Goal: Task Accomplishment & Management: Complete application form

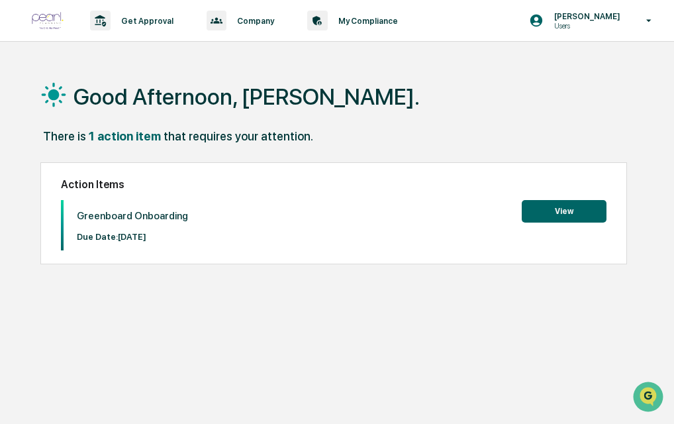
click at [542, 207] on button "View" at bounding box center [564, 211] width 85 height 23
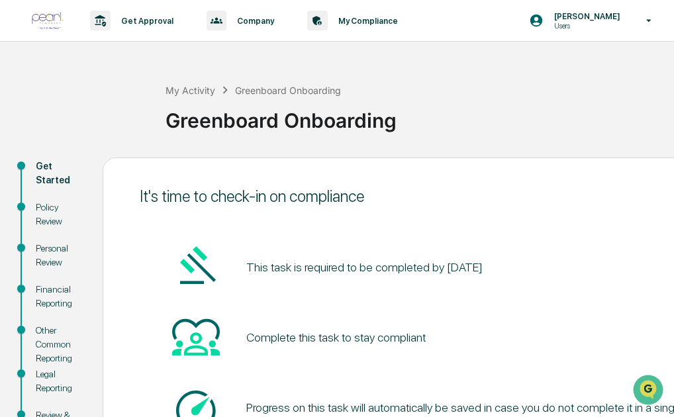
scroll to position [117, 0]
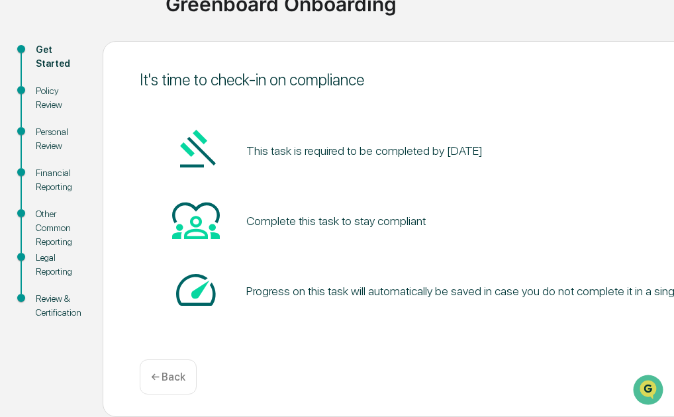
click at [46, 54] on div "Get Started" at bounding box center [59, 57] width 46 height 28
click at [44, 97] on div "Policy Review" at bounding box center [59, 98] width 46 height 28
click at [174, 385] on div "← Back" at bounding box center [168, 377] width 57 height 35
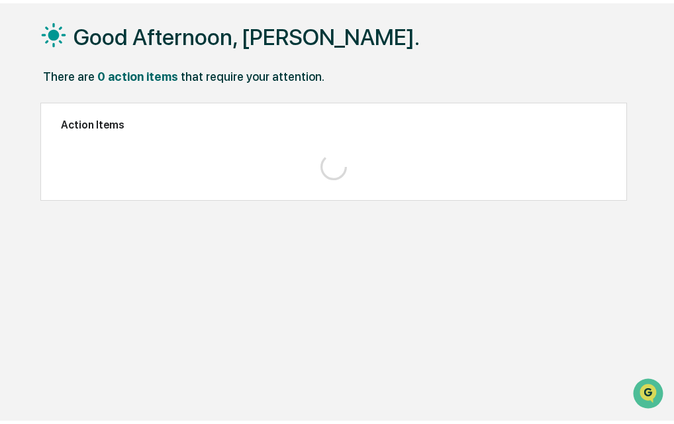
scroll to position [62, 0]
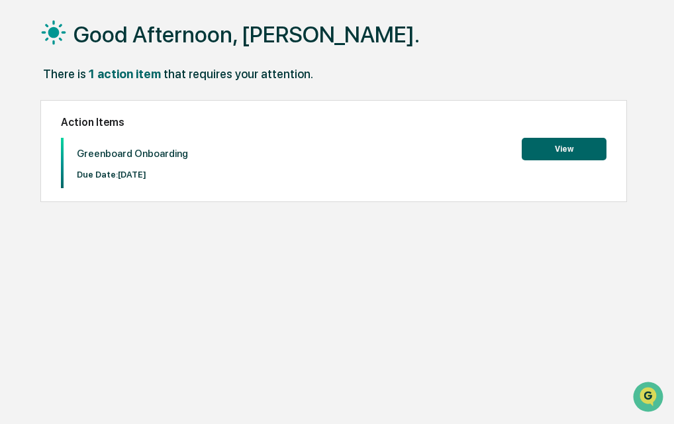
click at [555, 157] on button "View" at bounding box center [564, 149] width 85 height 23
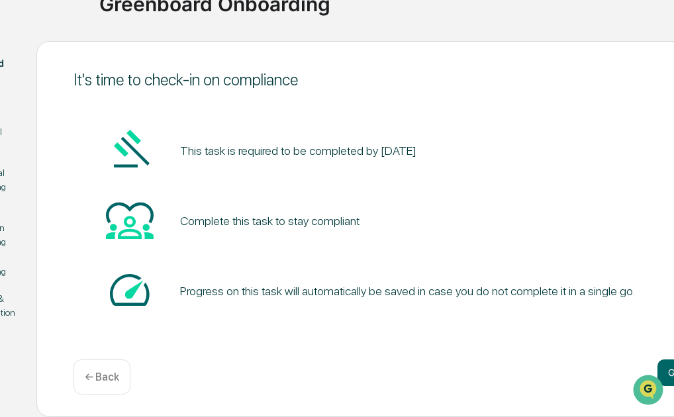
scroll to position [117, 156]
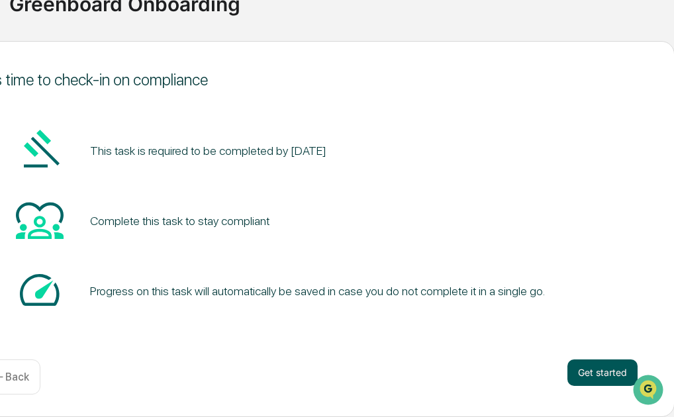
click at [583, 365] on button "Get started" at bounding box center [603, 373] width 70 height 26
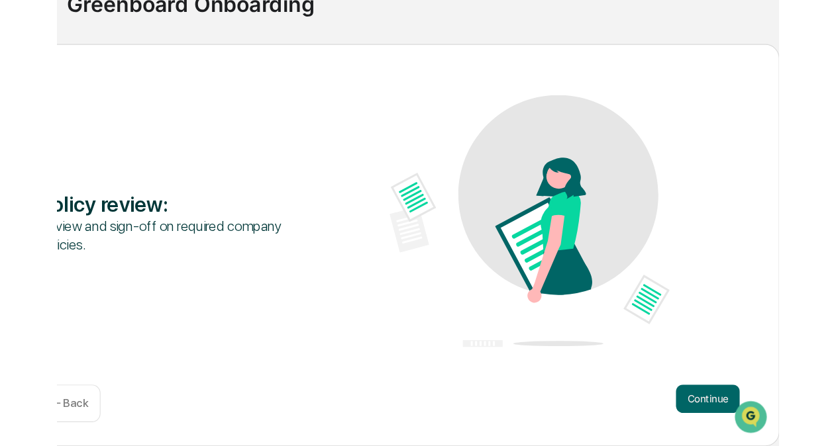
scroll to position [87, 0]
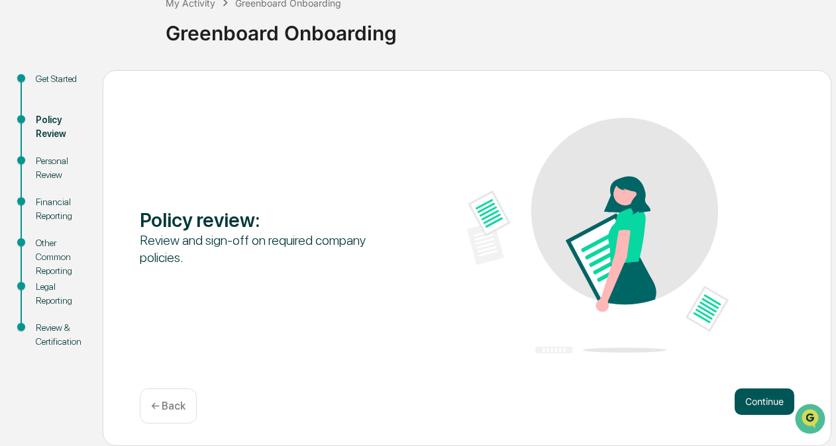
click at [674, 403] on button "Continue" at bounding box center [765, 402] width 60 height 26
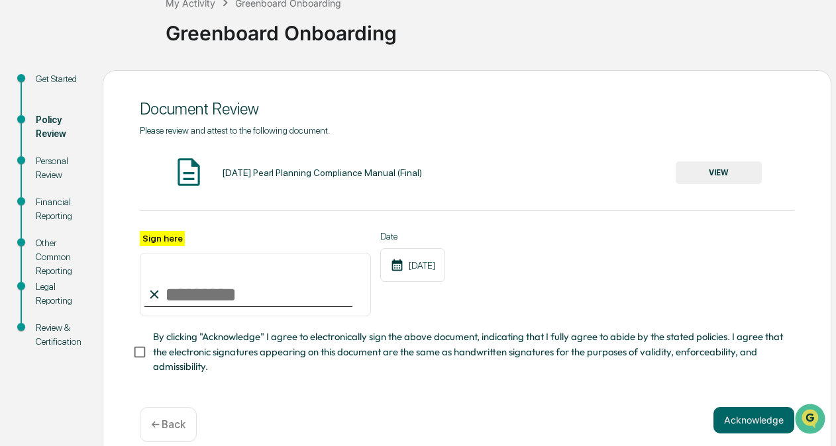
click at [146, 239] on label "Sign here" at bounding box center [162, 238] width 45 height 15
click at [146, 253] on input "Sign here" at bounding box center [255, 285] width 231 height 64
click at [184, 298] on input "Sign here" at bounding box center [255, 285] width 231 height 64
type input "**********"
click at [674, 417] on button "Acknowledge" at bounding box center [753, 420] width 81 height 26
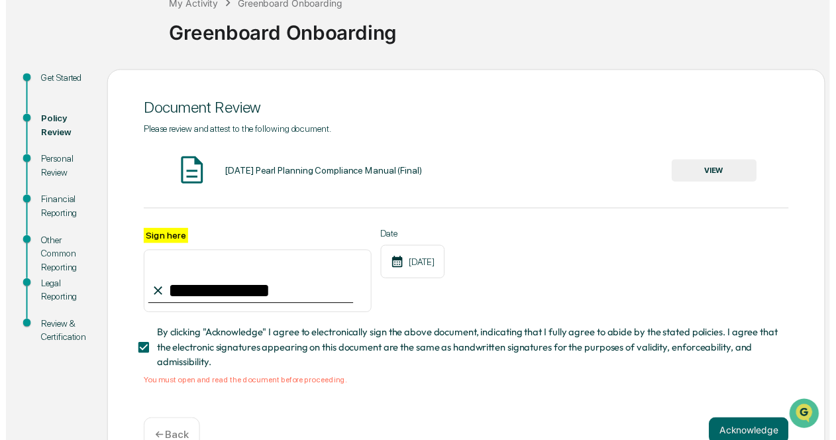
scroll to position [127, 0]
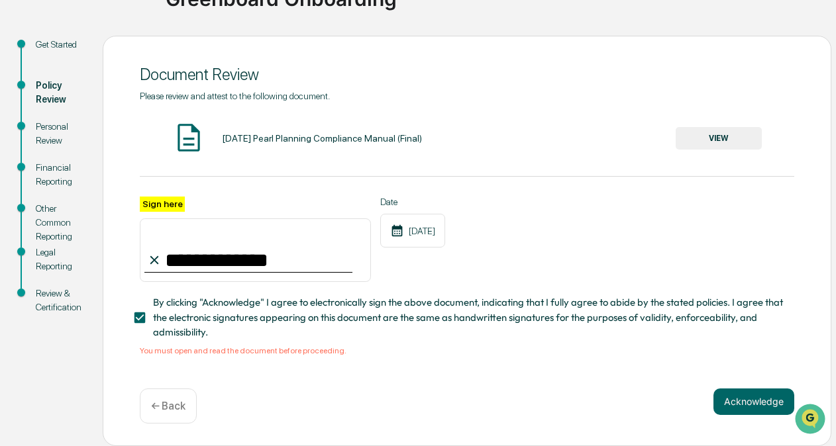
click at [674, 131] on button "VIEW" at bounding box center [719, 138] width 86 height 23
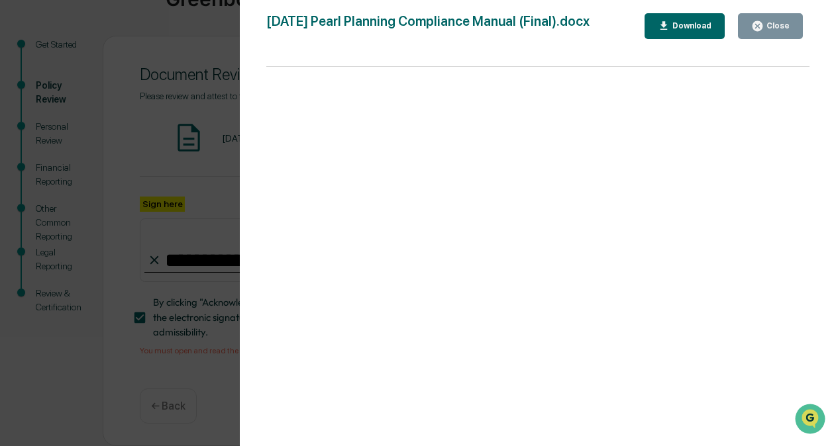
click at [674, 27] on icon "button" at bounding box center [757, 26] width 10 height 10
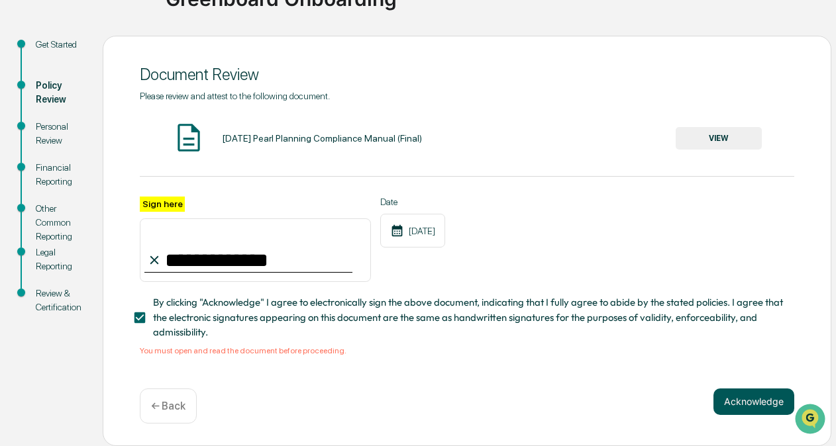
click at [674, 407] on button "Acknowledge" at bounding box center [753, 402] width 81 height 26
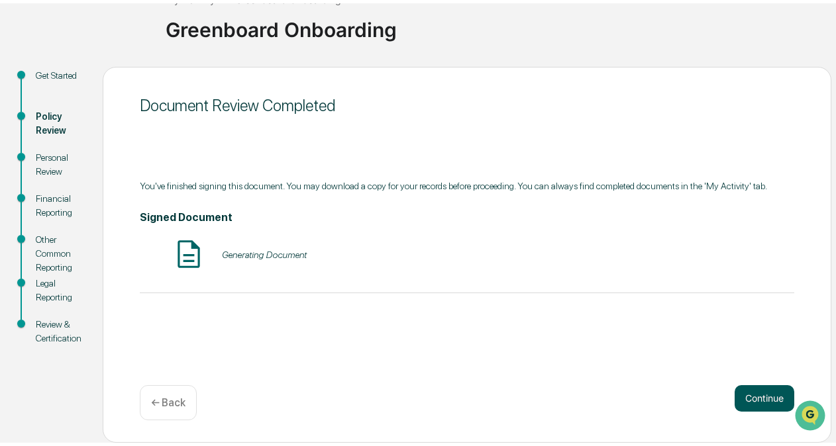
scroll to position [87, 0]
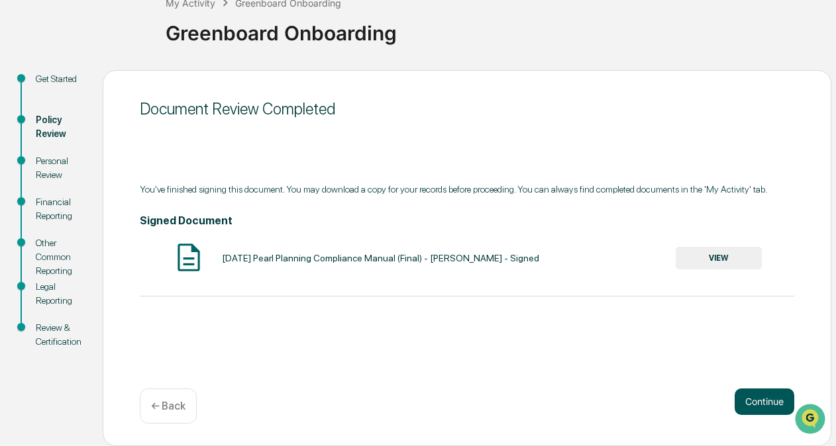
click at [674, 400] on button "Continue" at bounding box center [765, 402] width 60 height 26
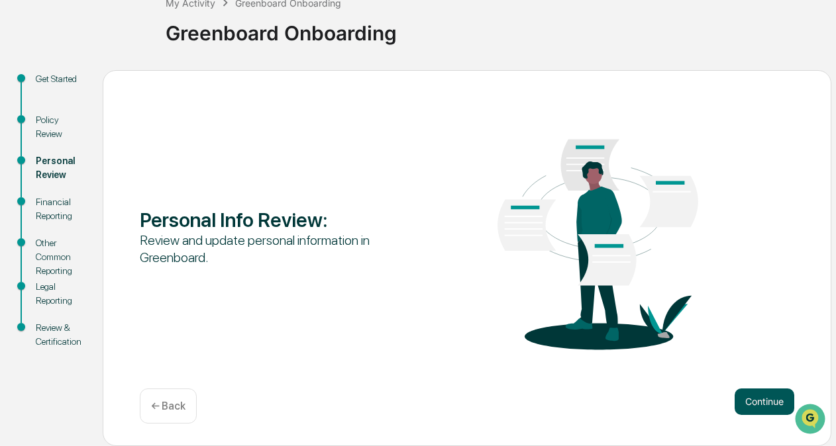
click at [674, 413] on button "Continue" at bounding box center [765, 402] width 60 height 26
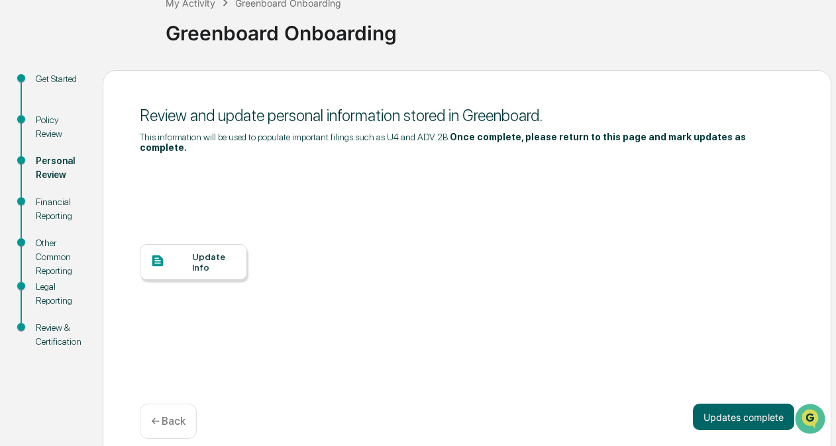
click at [201, 258] on div "Update Info" at bounding box center [214, 262] width 44 height 21
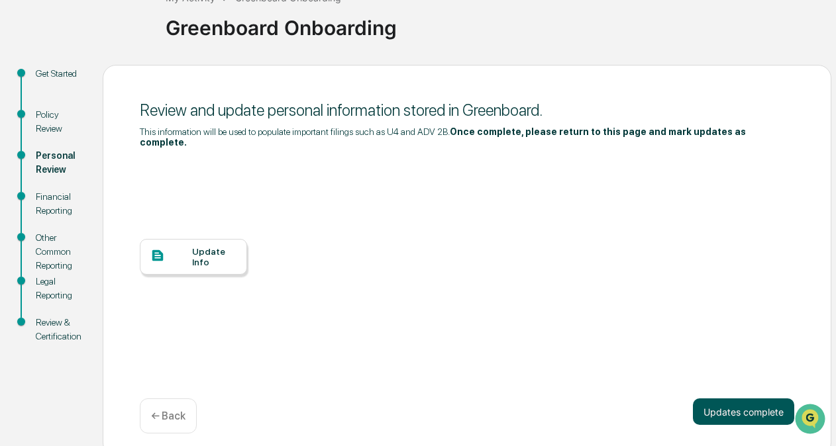
click at [674, 400] on button "Updates complete" at bounding box center [743, 412] width 101 height 26
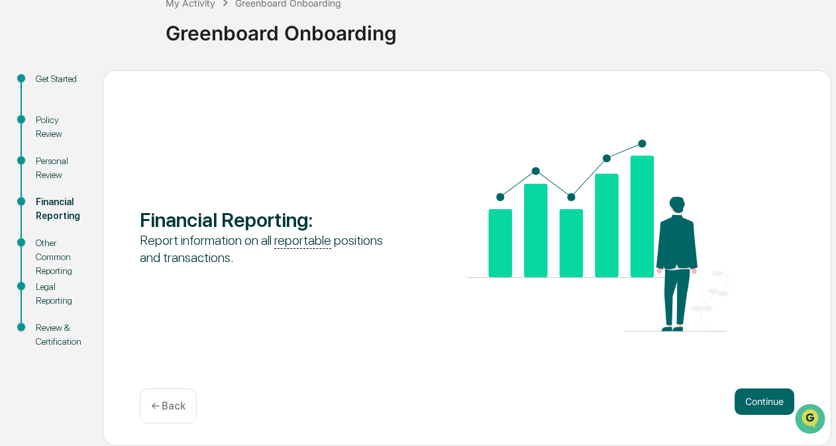
scroll to position [87, 0]
click at [674, 397] on button "Continue" at bounding box center [765, 402] width 60 height 26
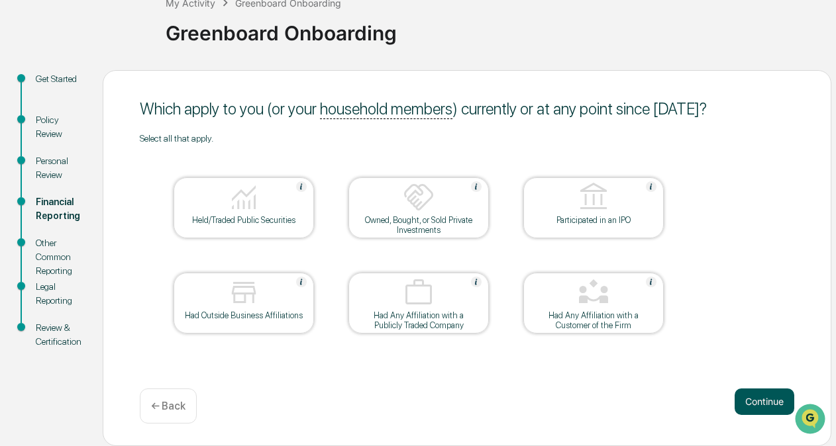
click at [674, 399] on button "Continue" at bounding box center [765, 402] width 60 height 26
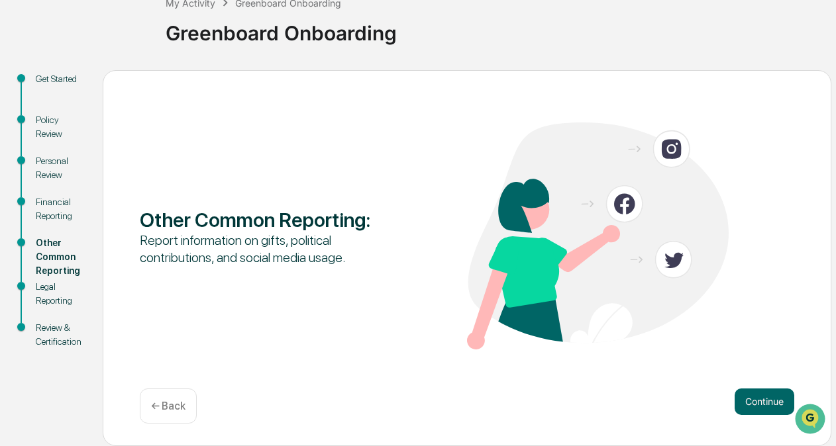
click at [674, 399] on button "Continue" at bounding box center [765, 402] width 60 height 26
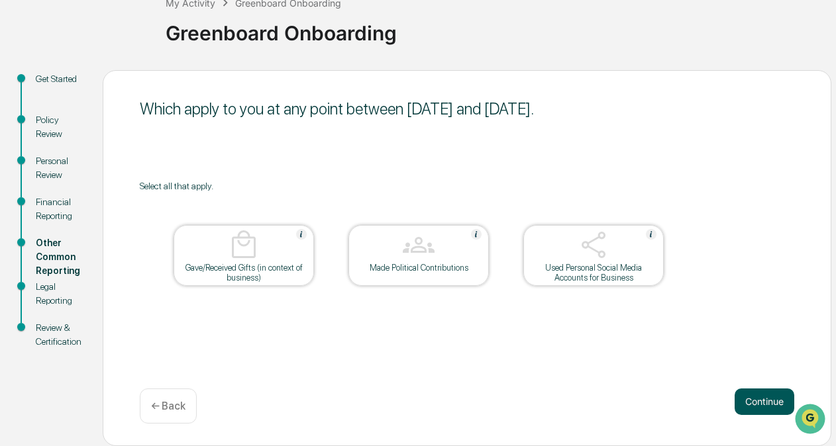
click at [674, 393] on button "Continue" at bounding box center [765, 402] width 60 height 26
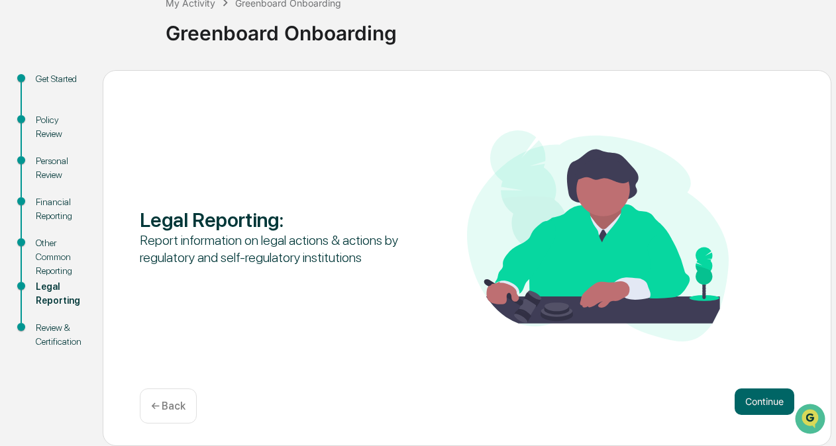
drag, startPoint x: 776, startPoint y: 397, endPoint x: 542, endPoint y: 344, distance: 240.4
click at [542, 344] on div at bounding box center [598, 237] width 262 height 214
click at [674, 404] on button "Continue" at bounding box center [765, 402] width 60 height 26
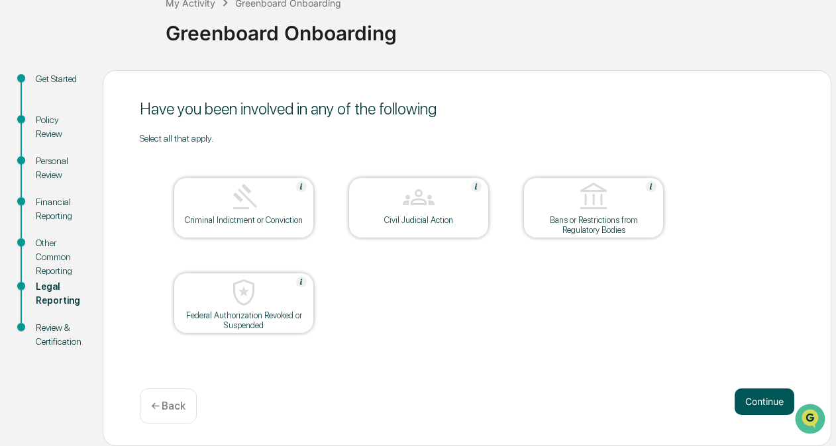
click at [674, 399] on button "Continue" at bounding box center [765, 402] width 60 height 26
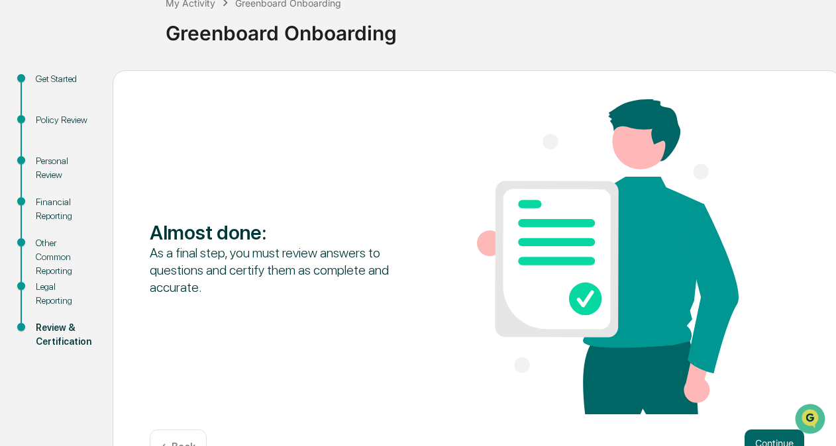
scroll to position [129, 0]
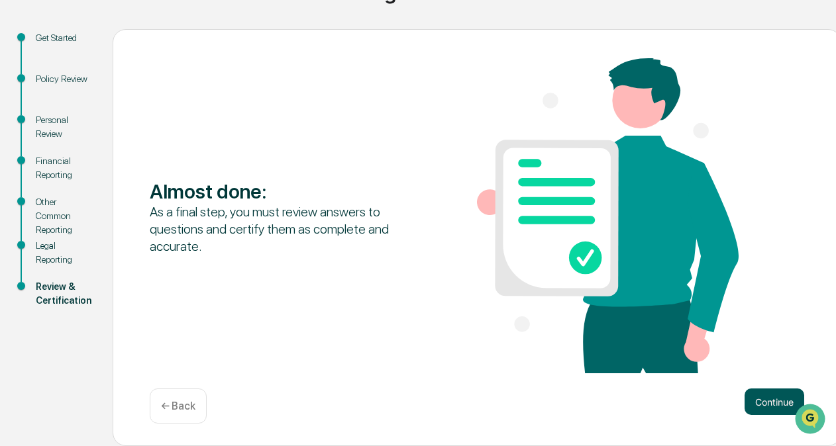
click at [674, 403] on button "Continue" at bounding box center [774, 402] width 60 height 26
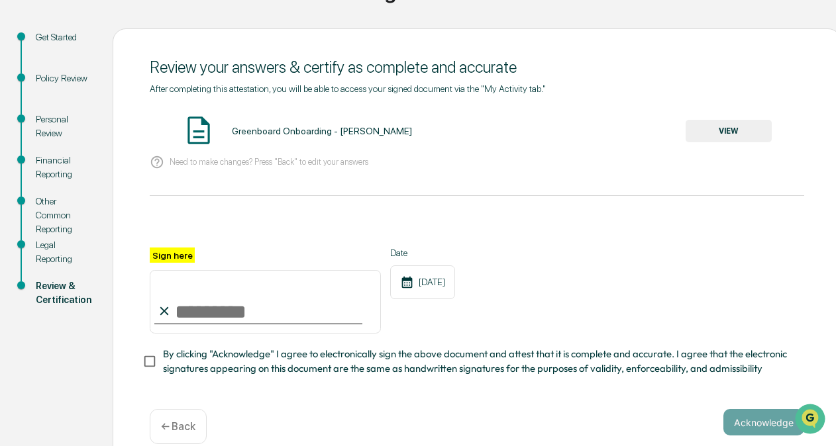
click at [181, 315] on input "Sign here" at bounding box center [265, 302] width 231 height 64
type input "**********"
click at [602, 265] on div "**********" at bounding box center [477, 291] width 654 height 86
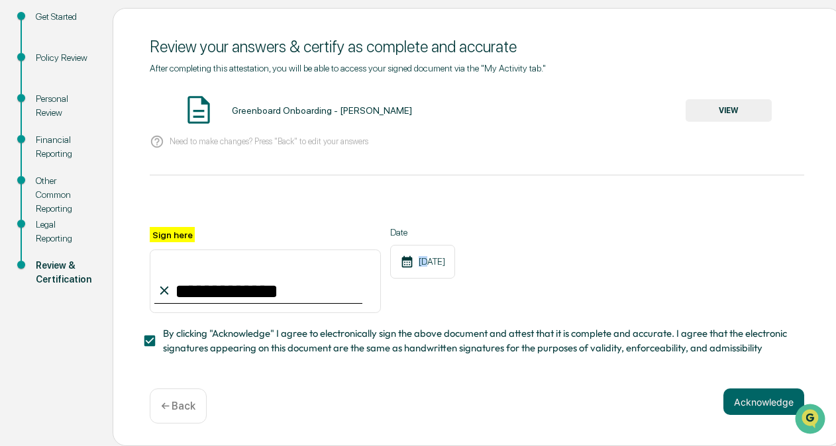
scroll to position [68, 0]
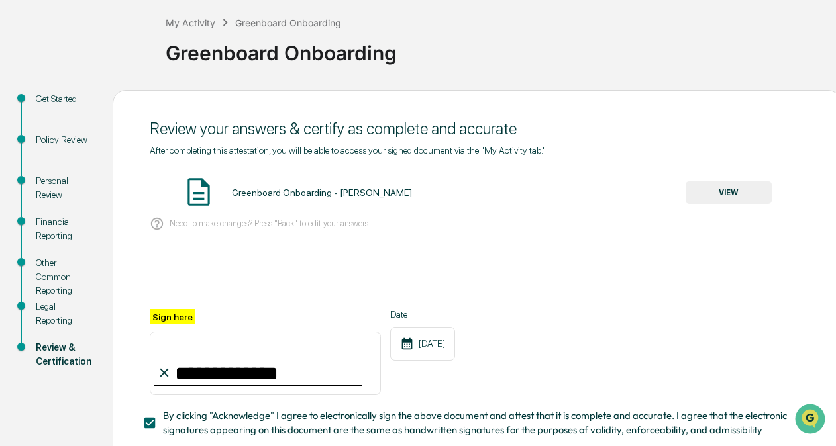
click at [47, 176] on div "Personal Review" at bounding box center [64, 188] width 56 height 28
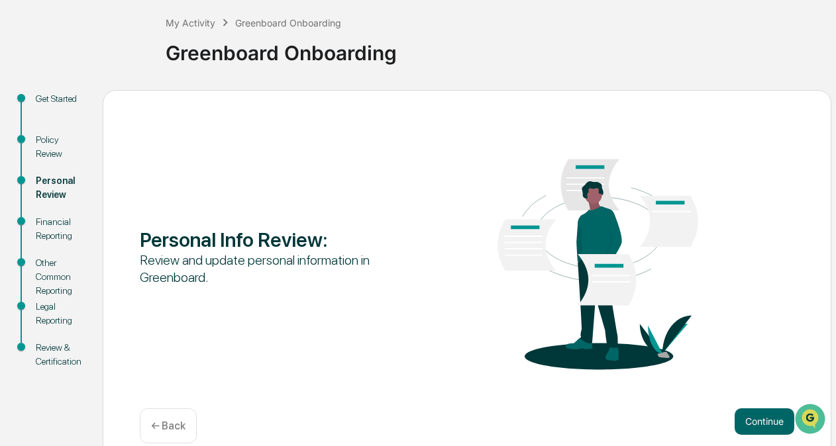
scroll to position [87, 0]
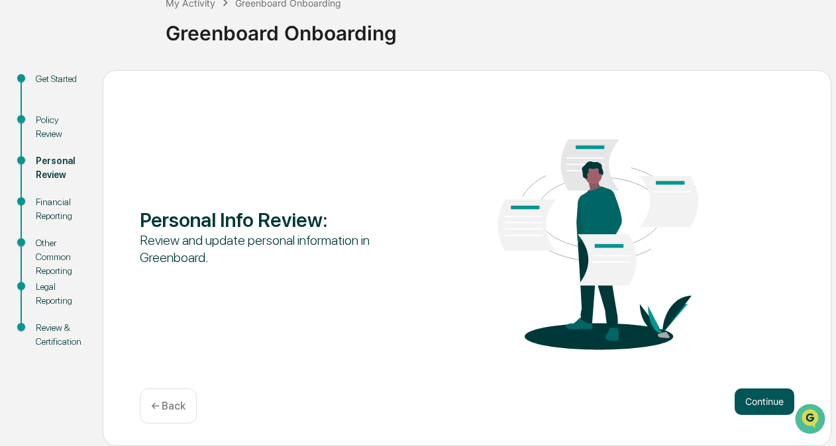
click at [674, 391] on button "Continue" at bounding box center [765, 402] width 60 height 26
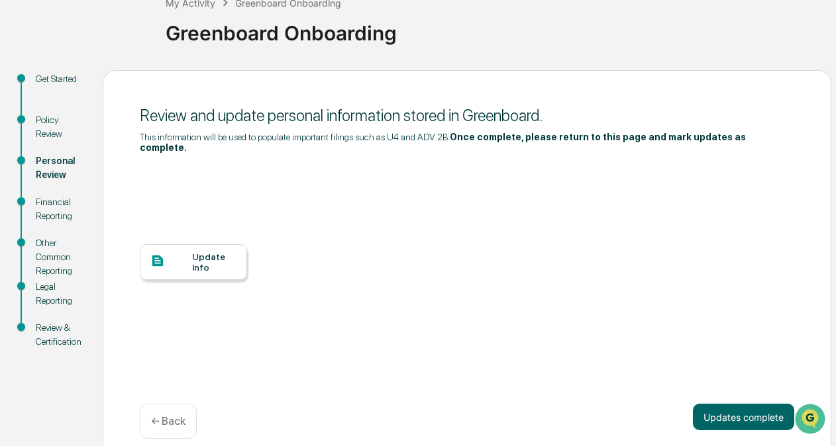
click at [193, 256] on div "Update Info" at bounding box center [214, 262] width 44 height 21
click at [52, 332] on div "Review & Certification" at bounding box center [59, 335] width 46 height 28
click at [674, 407] on button "Updates complete" at bounding box center [743, 417] width 101 height 26
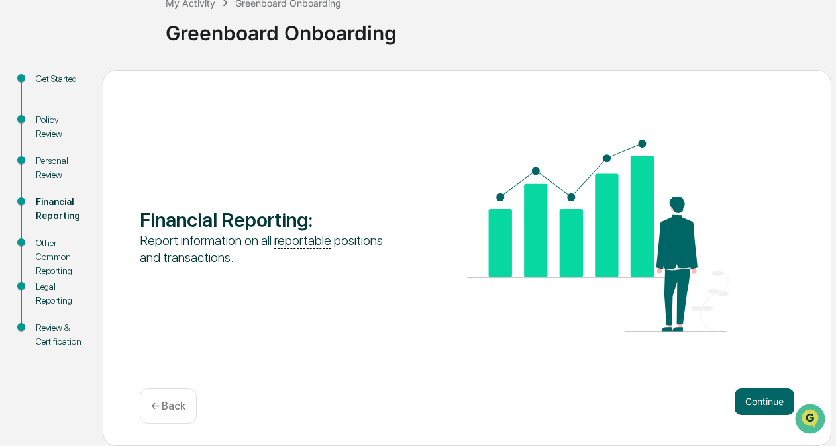
click at [54, 332] on div "Review & Certification" at bounding box center [59, 335] width 46 height 28
click at [674, 391] on button "Continue" at bounding box center [765, 402] width 60 height 26
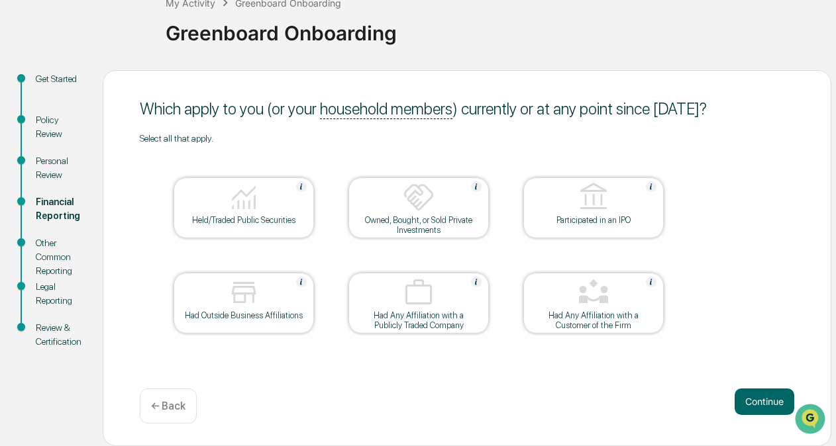
click at [674, 391] on button "Continue" at bounding box center [765, 402] width 60 height 26
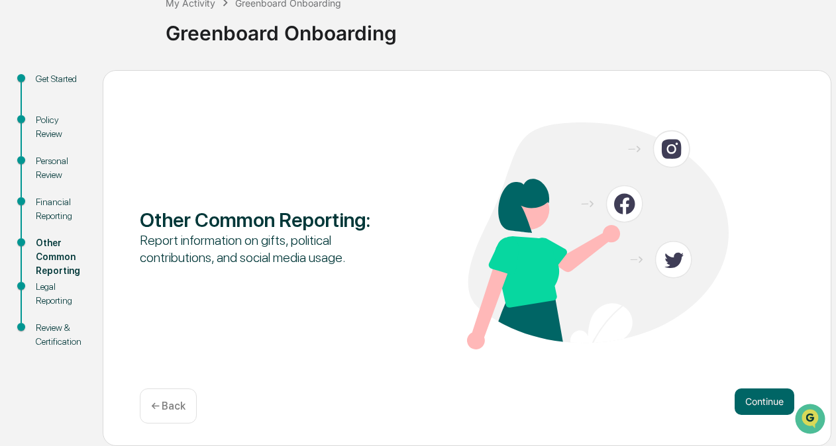
click at [674, 391] on button "Continue" at bounding box center [765, 402] width 60 height 26
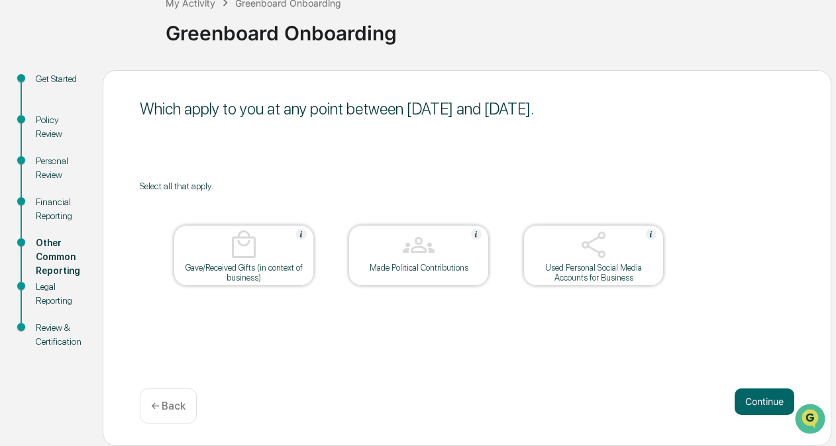
click at [674, 391] on button "Continue" at bounding box center [765, 402] width 60 height 26
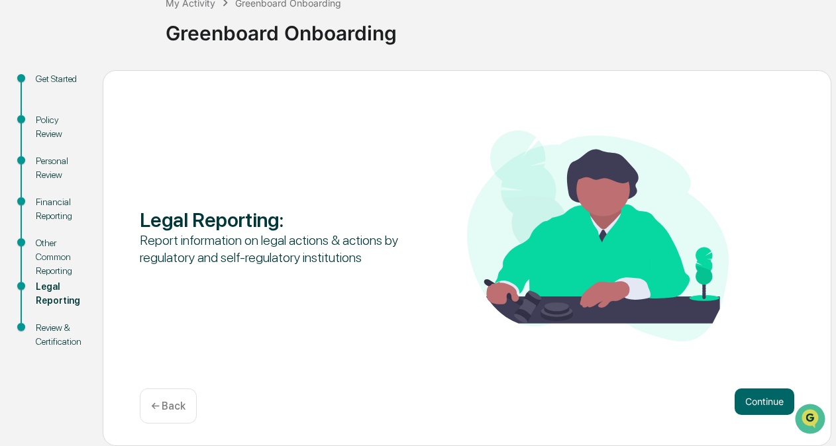
click at [674, 391] on button "Continue" at bounding box center [765, 402] width 60 height 26
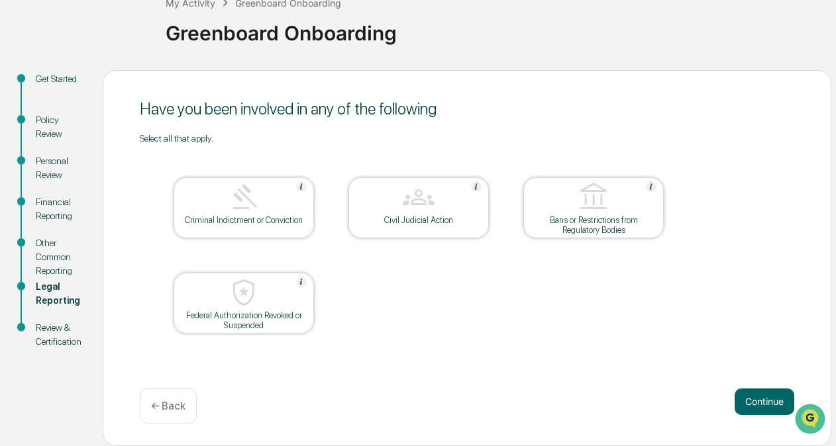
click at [674, 391] on button "Continue" at bounding box center [765, 402] width 60 height 26
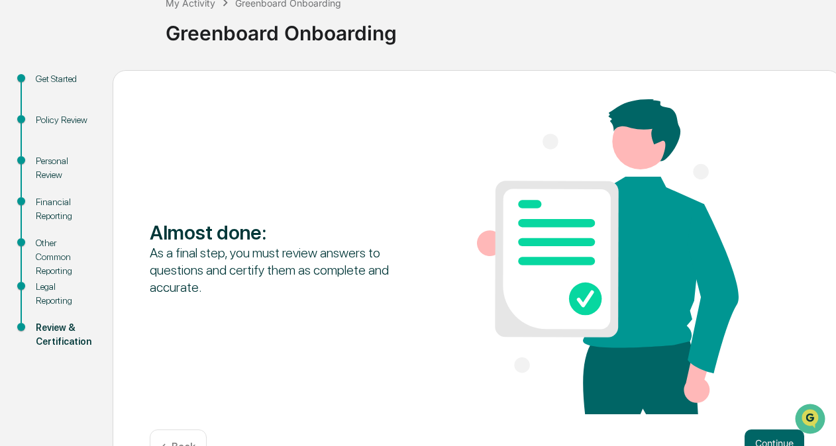
drag, startPoint x: 768, startPoint y: 391, endPoint x: 731, endPoint y: 259, distance: 137.1
click at [674, 259] on div "Almost done : As a final step, you must review answers to questions and certify…" at bounding box center [477, 258] width 654 height 318
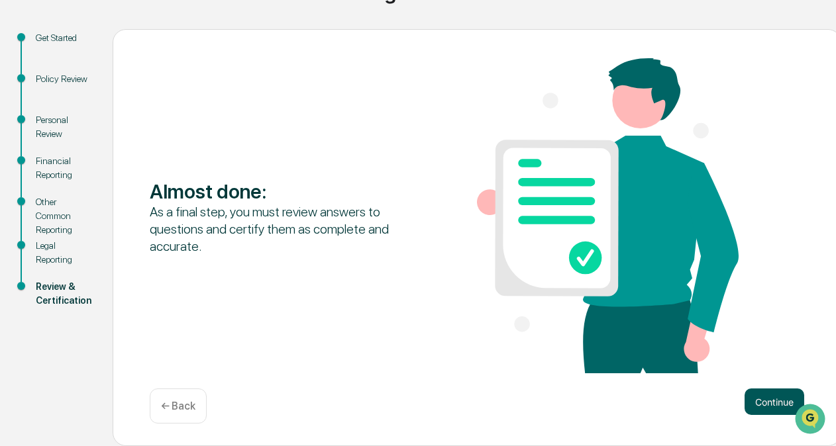
click at [674, 395] on button "Continue" at bounding box center [774, 402] width 60 height 26
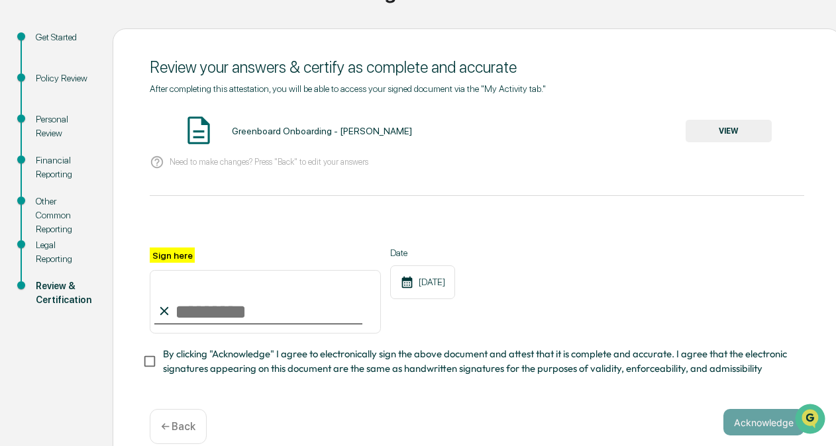
click at [168, 307] on input "Sign here" at bounding box center [265, 302] width 231 height 64
type input "**********"
click at [558, 296] on div "**********" at bounding box center [477, 291] width 654 height 86
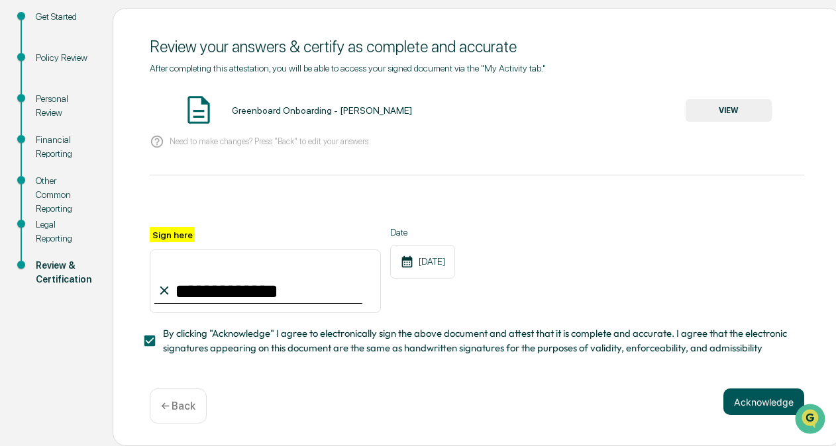
click at [674, 393] on button "Acknowledge" at bounding box center [763, 402] width 81 height 26
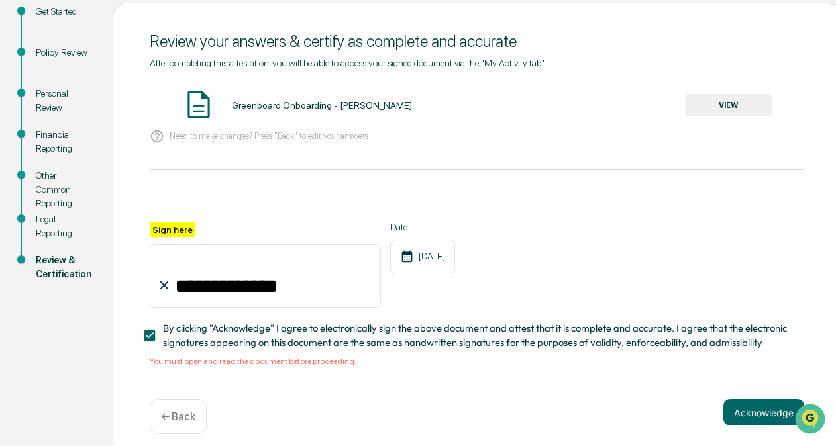
scroll to position [171, 0]
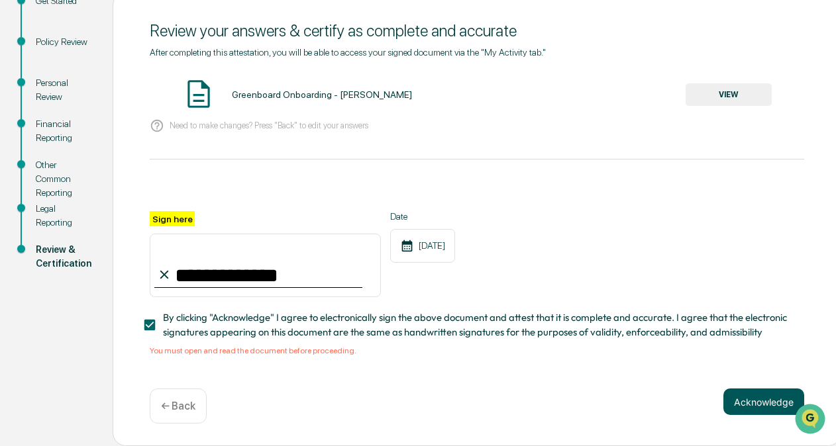
click at [674, 401] on button "Acknowledge" at bounding box center [763, 402] width 81 height 26
click at [674, 98] on button "VIEW" at bounding box center [728, 94] width 86 height 23
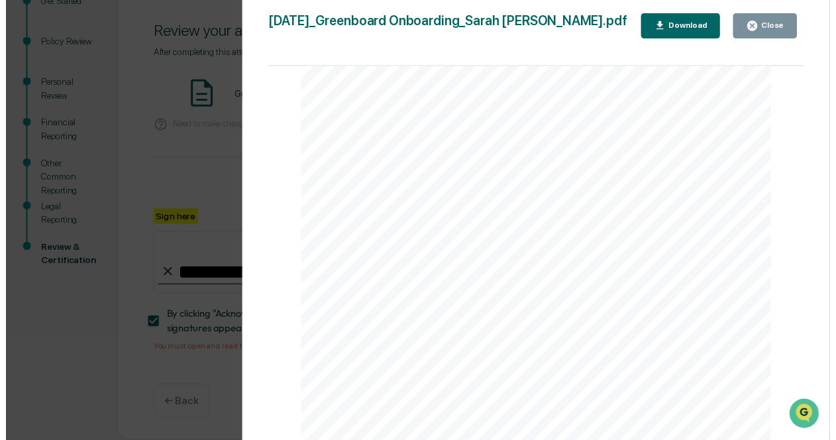
scroll to position [2480, 0]
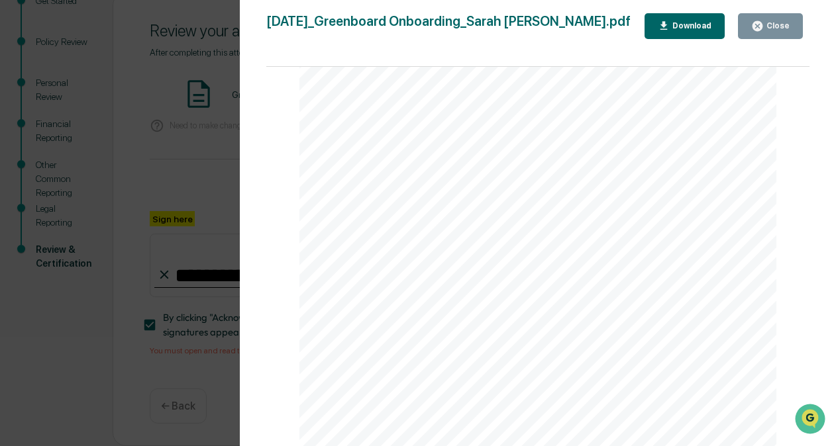
click at [674, 24] on div "Close" at bounding box center [777, 25] width 26 height 9
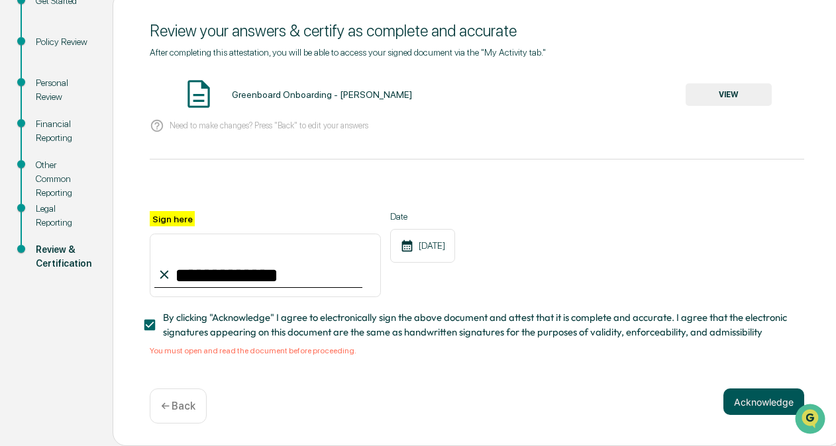
click at [674, 395] on button "Acknowledge" at bounding box center [763, 402] width 81 height 26
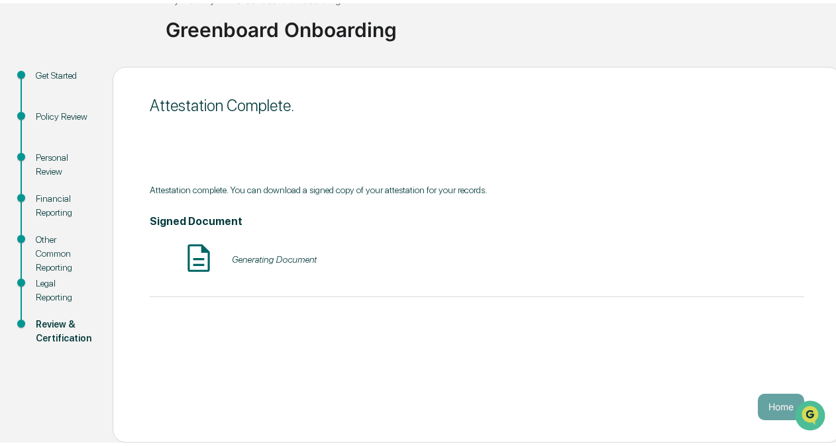
scroll to position [87, 0]
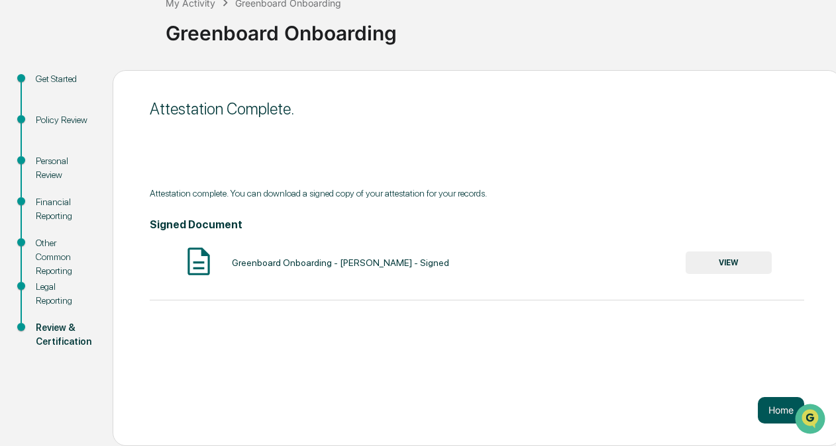
click at [674, 417] on button "Home" at bounding box center [781, 410] width 46 height 26
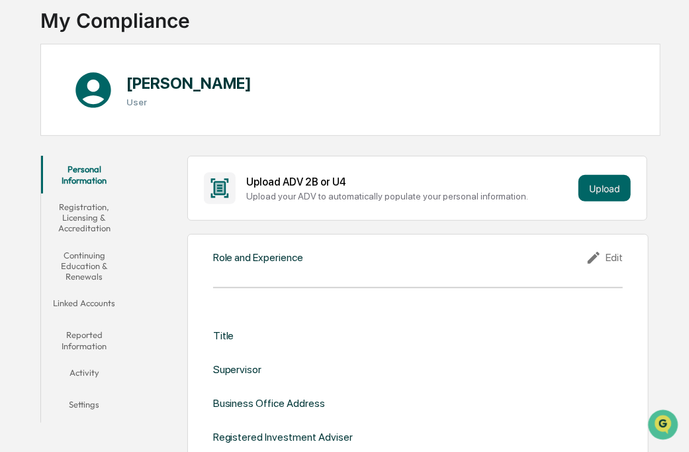
scroll to position [83, 0]
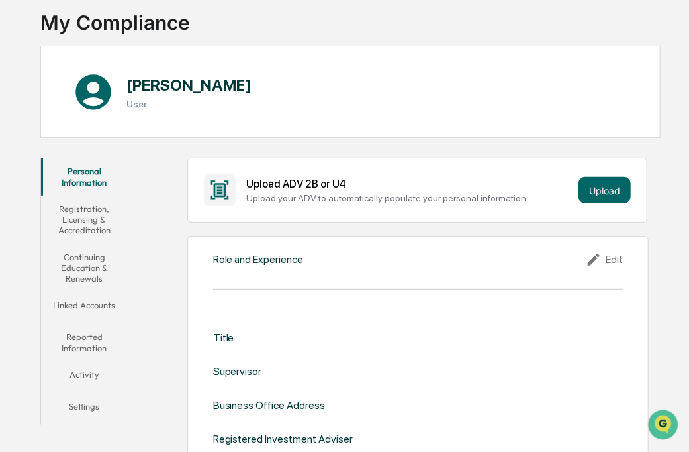
click at [255, 264] on div "Role and Experience" at bounding box center [258, 259] width 91 height 13
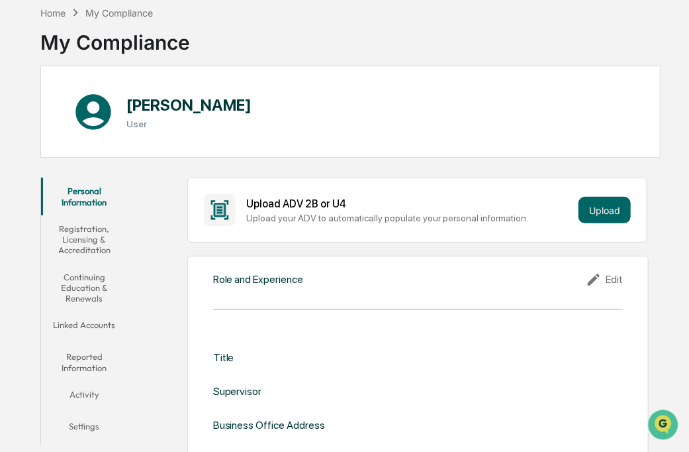
scroll to position [58, 0]
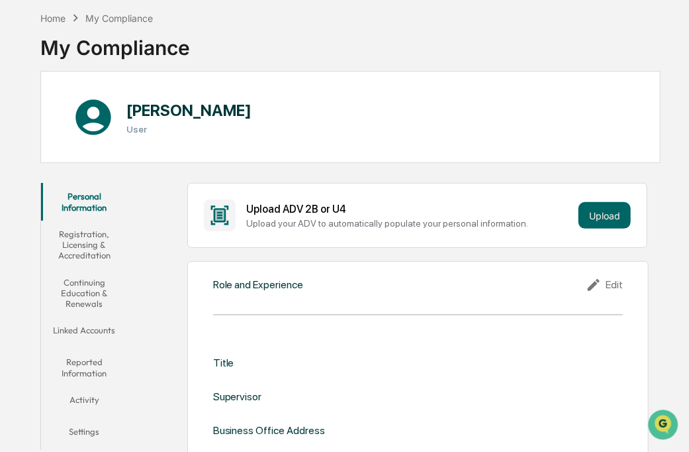
click at [609, 289] on div "Edit" at bounding box center [604, 285] width 37 height 16
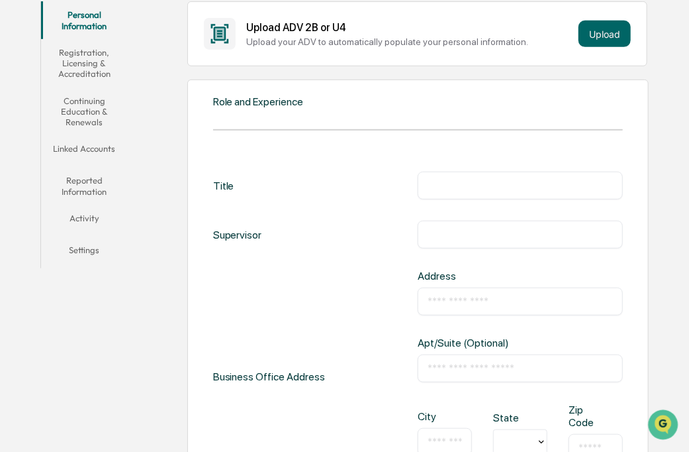
scroll to position [240, 0]
click at [459, 176] on div "​" at bounding box center [520, 186] width 205 height 28
click at [456, 185] on input "text" at bounding box center [520, 185] width 185 height 13
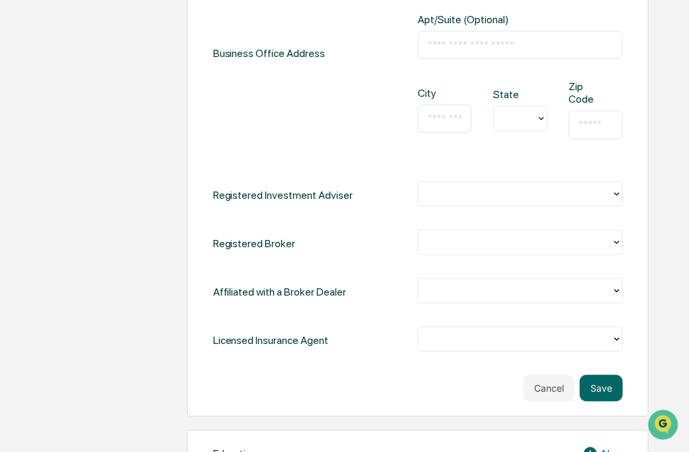
scroll to position [589, 0]
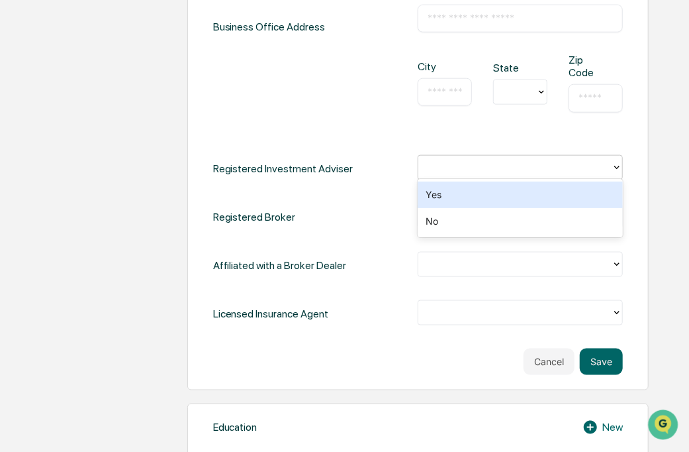
click at [502, 164] on div at bounding box center [515, 167] width 180 height 15
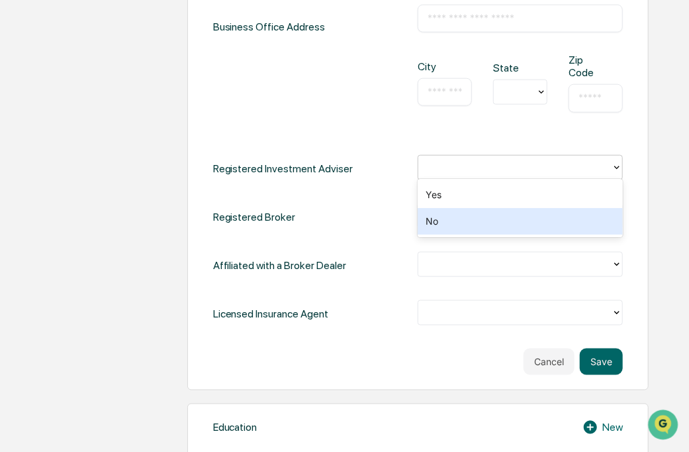
click at [466, 230] on div "No" at bounding box center [520, 221] width 205 height 26
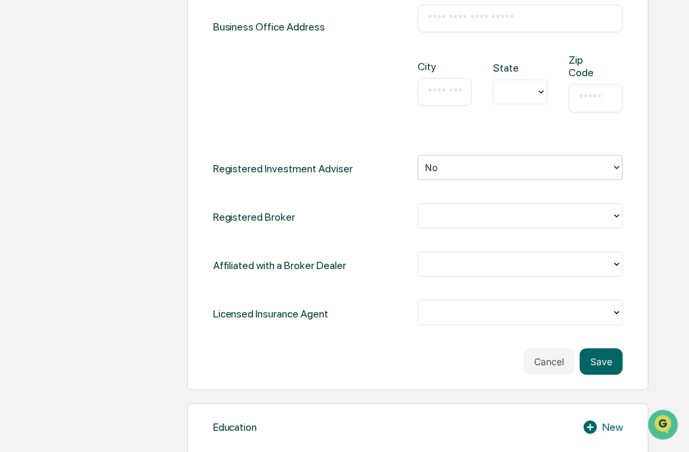
click at [474, 215] on div at bounding box center [515, 215] width 180 height 15
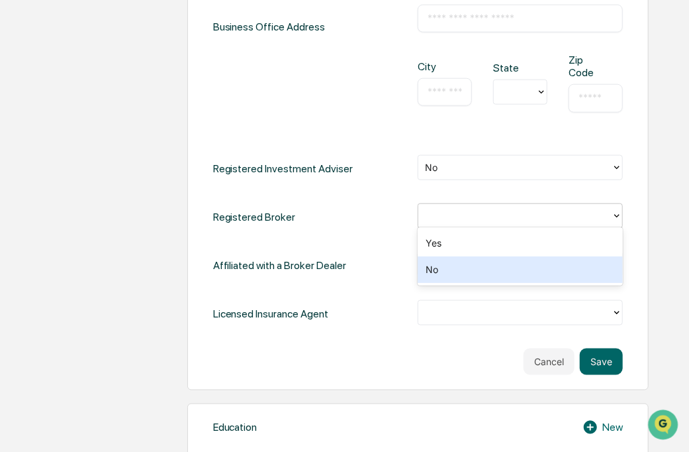
click at [464, 283] on div "Yes No" at bounding box center [520, 256] width 205 height 58
click at [499, 272] on div "No" at bounding box center [520, 269] width 205 height 26
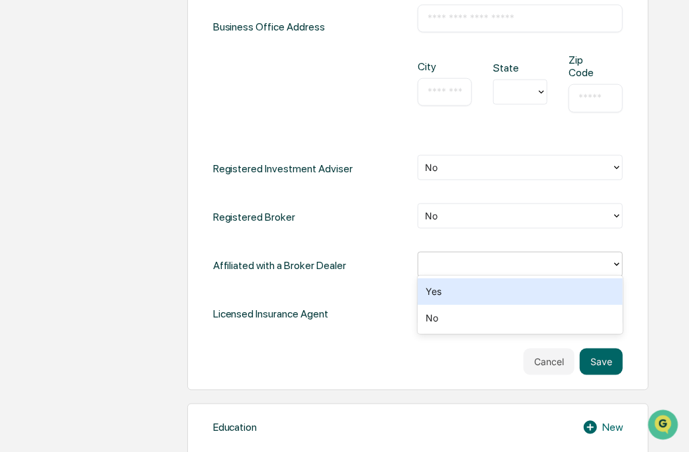
click at [517, 263] on div at bounding box center [515, 263] width 180 height 15
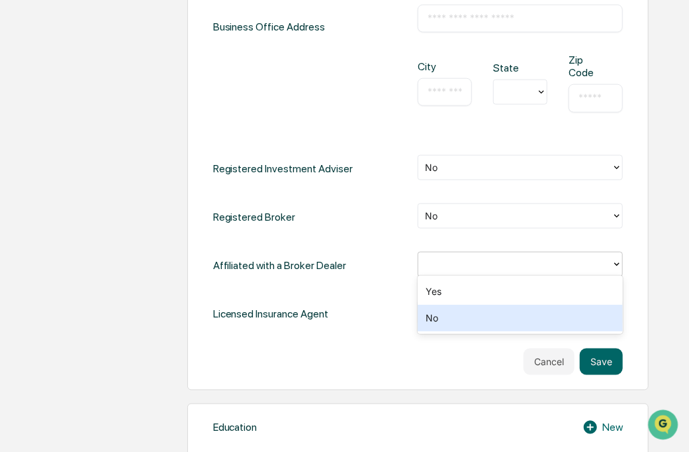
click at [503, 309] on div "No" at bounding box center [520, 318] width 205 height 26
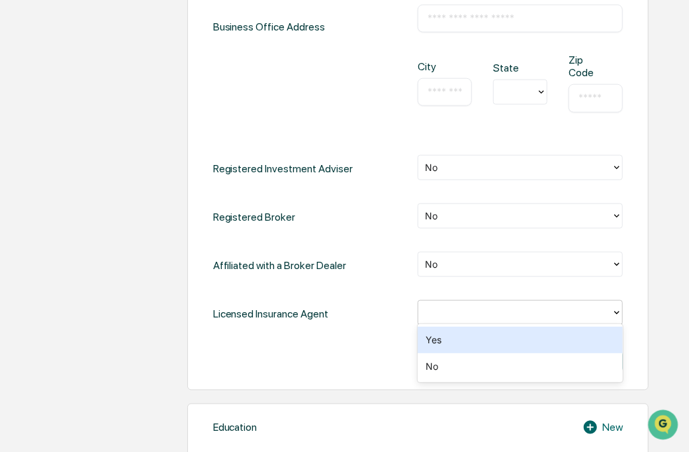
click at [503, 309] on div at bounding box center [515, 312] width 180 height 15
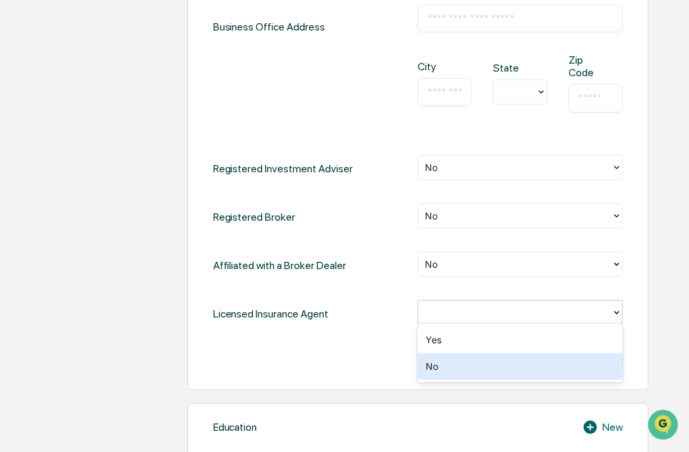
click at [475, 378] on div "No" at bounding box center [520, 366] width 205 height 26
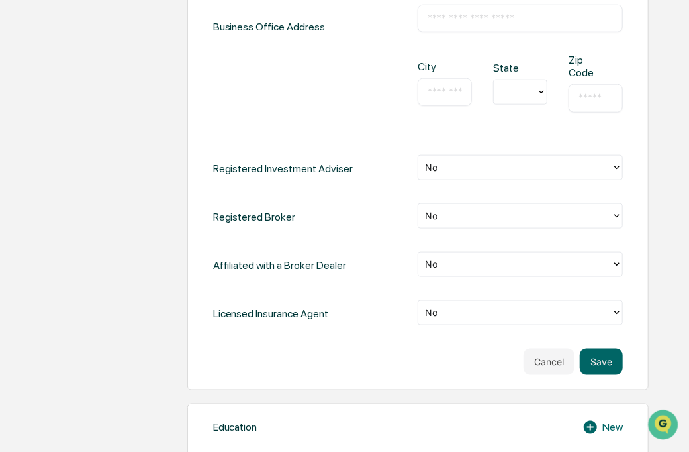
click at [368, 301] on div "Licensed Insurance Agent No" at bounding box center [418, 313] width 411 height 27
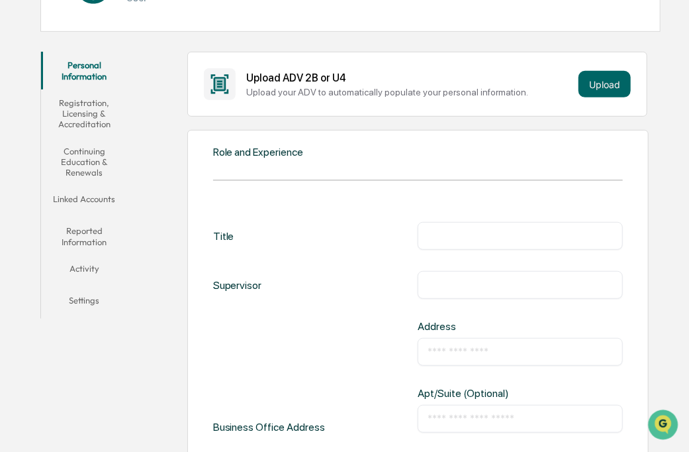
scroll to position [188, 0]
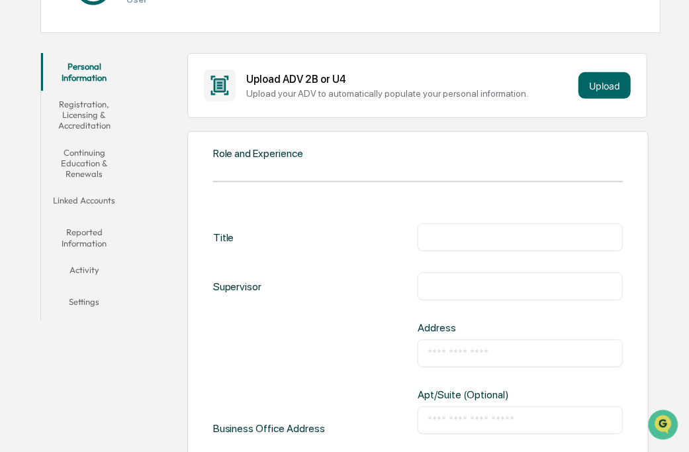
click at [477, 236] on input "text" at bounding box center [520, 236] width 185 height 13
type input "**********"
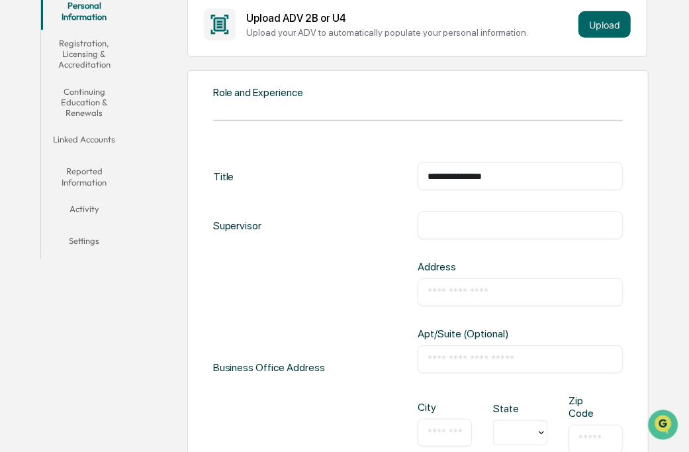
click at [467, 280] on div "​" at bounding box center [520, 292] width 205 height 28
click at [468, 292] on input "text" at bounding box center [520, 291] width 185 height 13
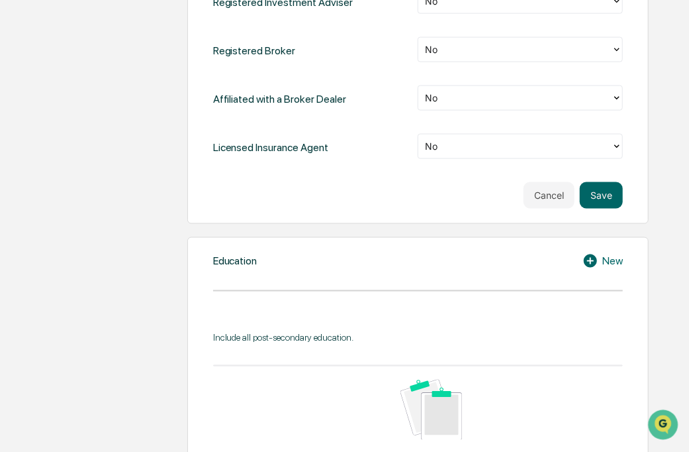
scroll to position [754, 0]
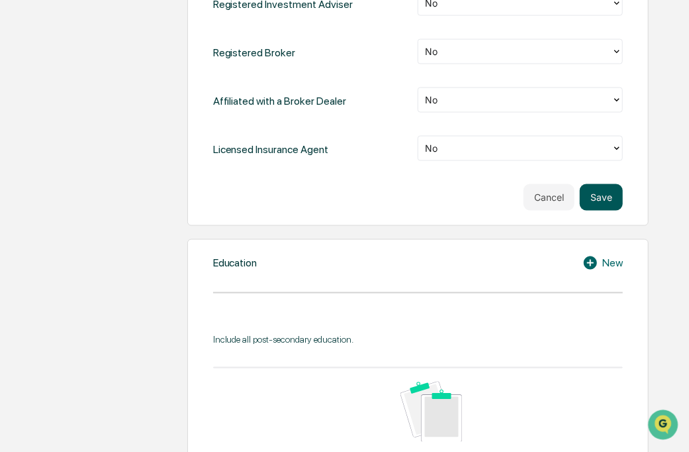
click at [595, 201] on button "Save" at bounding box center [601, 197] width 43 height 26
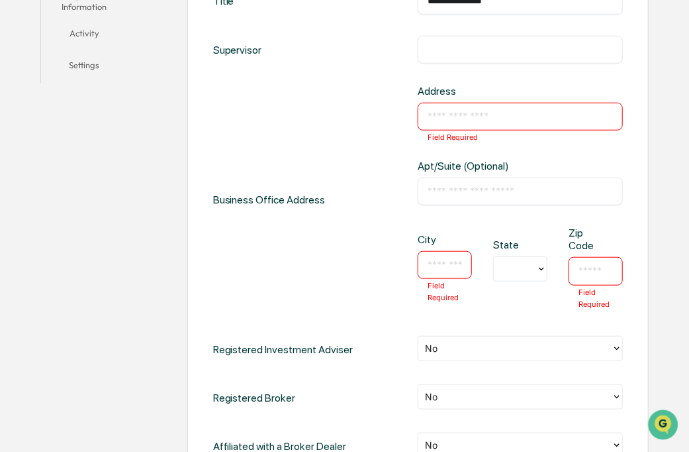
scroll to position [425, 0]
click at [451, 109] on input "text" at bounding box center [520, 115] width 185 height 13
type input "**********"
click at [434, 272] on div "​ Field Required" at bounding box center [445, 264] width 54 height 28
click at [434, 258] on input "text" at bounding box center [445, 264] width 34 height 13
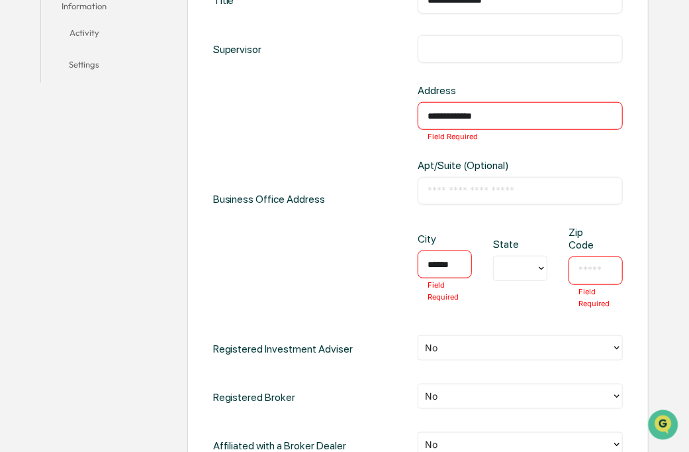
type input "******"
drag, startPoint x: 521, startPoint y: 271, endPoint x: 521, endPoint y: 337, distance: 66.2
click at [521, 337] on div "AL AK AS AZ AR CA CO CT DE DC FM FL GA GU HI ID IL IN IA KS KY LA ME MH MD MA M…" at bounding box center [520, 363] width 54 height 166
click at [521, 337] on div "MI" at bounding box center [520, 335] width 54 height 26
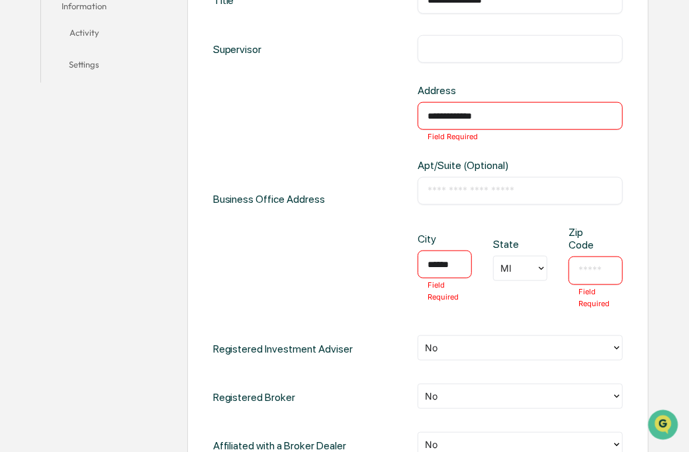
click at [583, 264] on input "text" at bounding box center [596, 270] width 34 height 13
type input "*****"
click at [646, 227] on div "**********" at bounding box center [418, 232] width 462 height 676
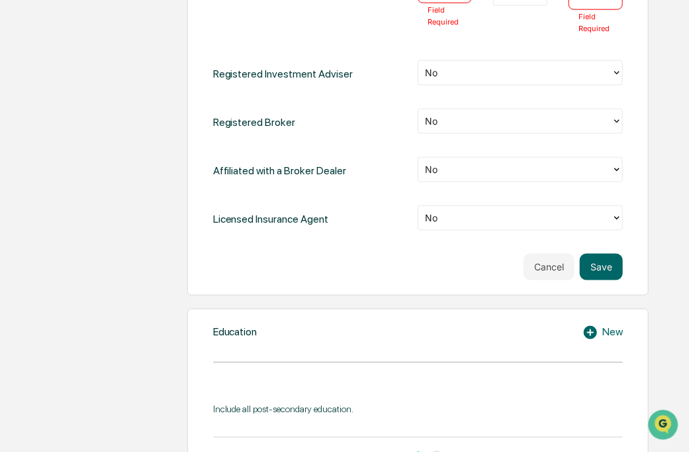
scroll to position [701, 0]
click at [603, 266] on button "Save" at bounding box center [601, 266] width 43 height 26
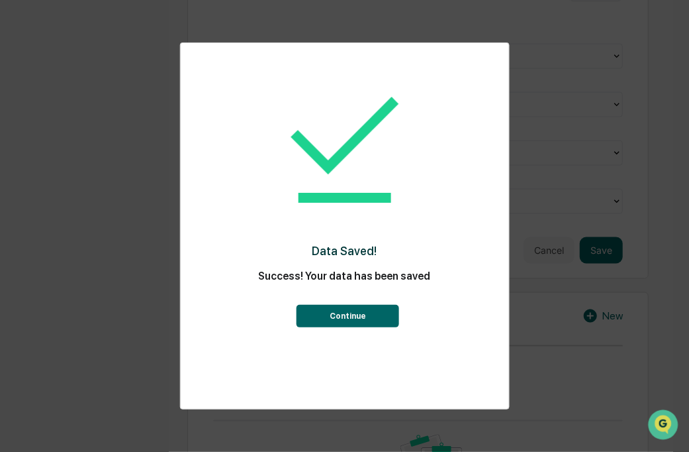
click at [381, 320] on button "Continue" at bounding box center [348, 316] width 103 height 23
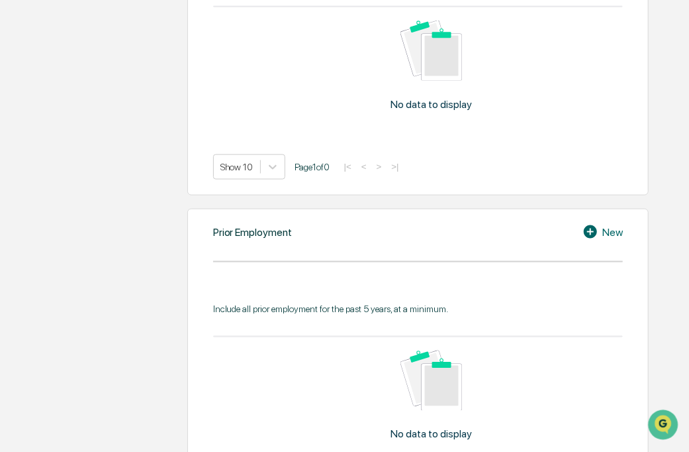
scroll to position [674, 0]
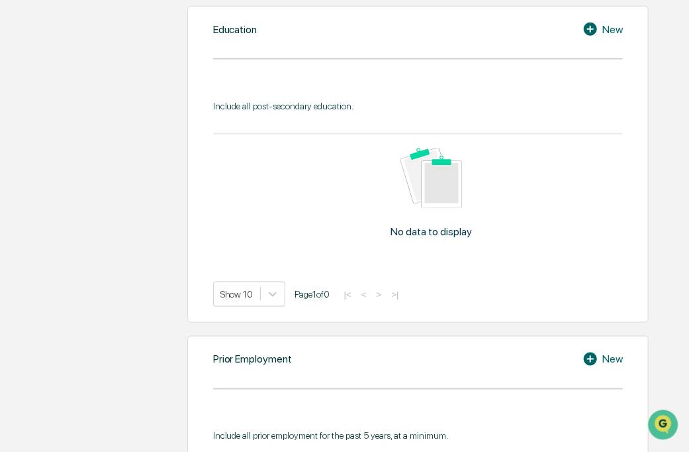
click at [608, 28] on div "New" at bounding box center [603, 29] width 40 height 16
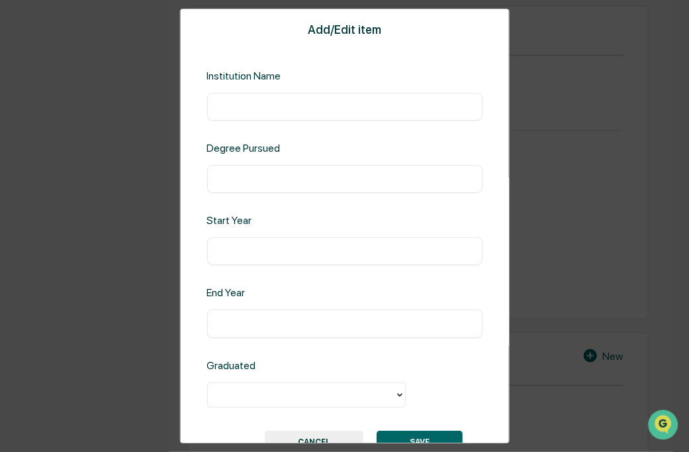
click at [293, 115] on div "​" at bounding box center [345, 107] width 276 height 28
click at [260, 108] on input "text" at bounding box center [345, 106] width 256 height 13
type input "**********"
click at [276, 189] on div "​" at bounding box center [345, 179] width 276 height 28
click at [273, 177] on input "text" at bounding box center [345, 178] width 256 height 13
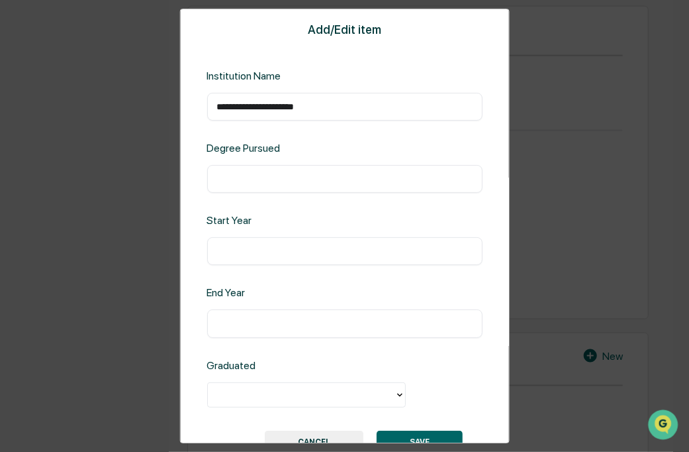
type input "*"
type input "**********"
type input "****"
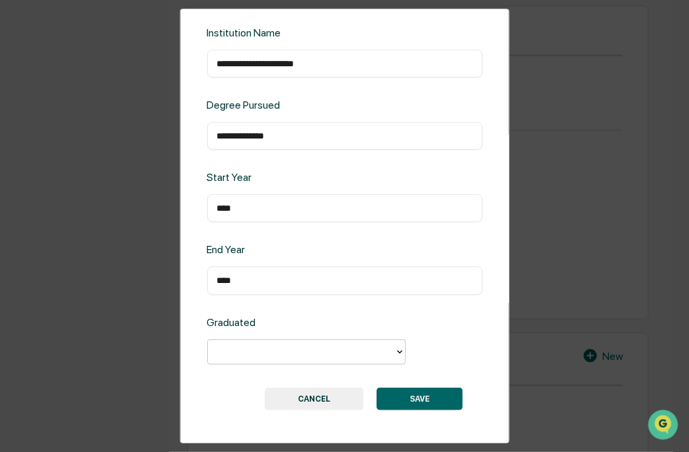
click at [369, 364] on div at bounding box center [306, 351] width 199 height 25
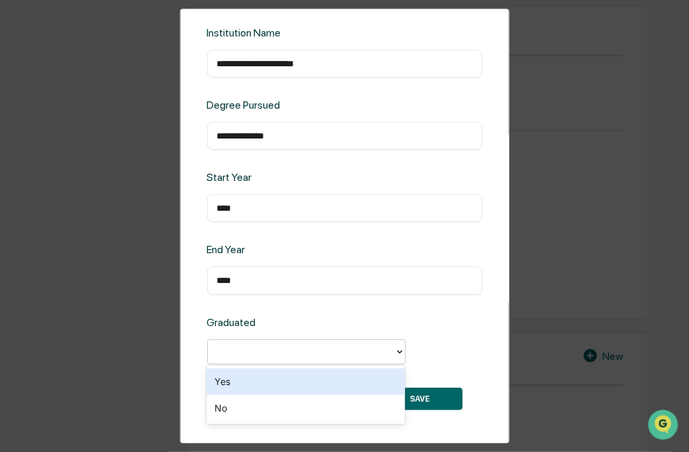
click at [284, 392] on div "Yes" at bounding box center [306, 381] width 199 height 26
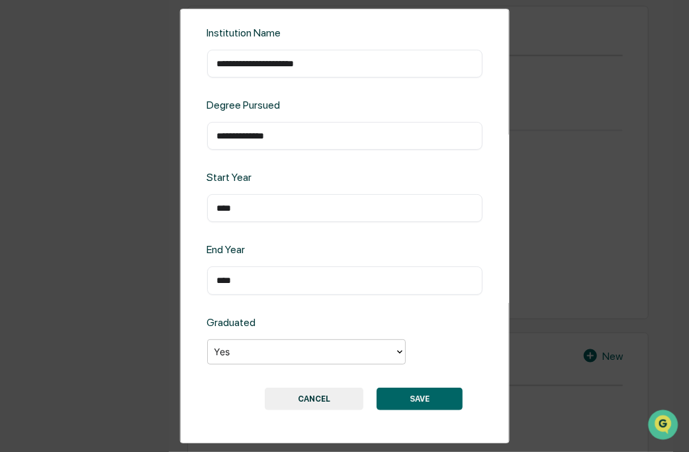
click at [465, 316] on div "Graduated option Yes, selected. Yes" at bounding box center [345, 341] width 276 height 50
click at [421, 389] on button "SAVE" at bounding box center [420, 398] width 86 height 23
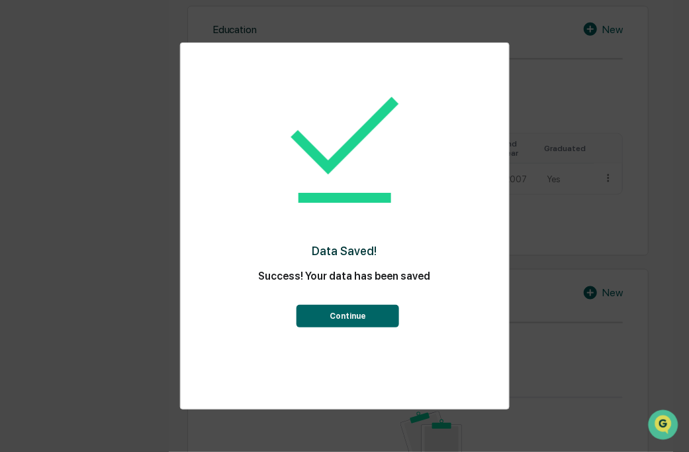
click at [329, 310] on button "Continue" at bounding box center [348, 316] width 103 height 23
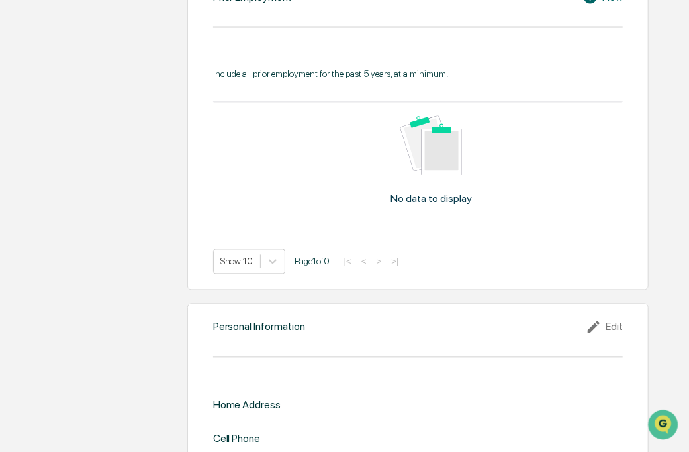
scroll to position [1023, 0]
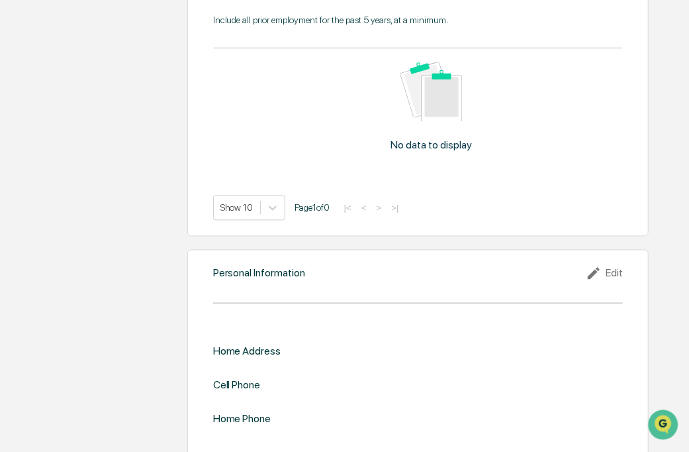
click at [607, 266] on div "Edit" at bounding box center [604, 274] width 37 height 16
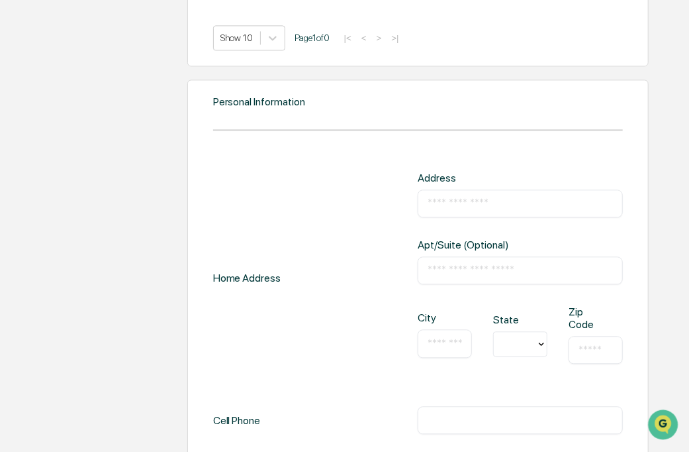
scroll to position [1201, 0]
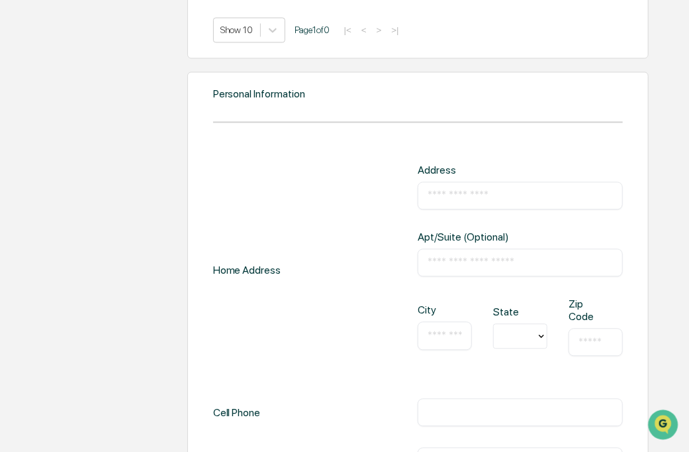
click at [457, 189] on input "text" at bounding box center [520, 195] width 185 height 13
click at [313, 164] on div "Home Address Address ​ Apt/Suite (Optional) ​ City ​ State Zip Code ​" at bounding box center [418, 270] width 411 height 213
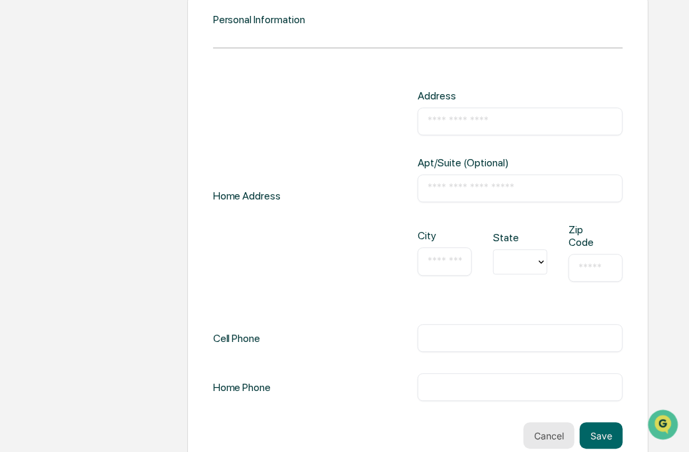
click at [537, 422] on button "Cancel" at bounding box center [549, 435] width 51 height 26
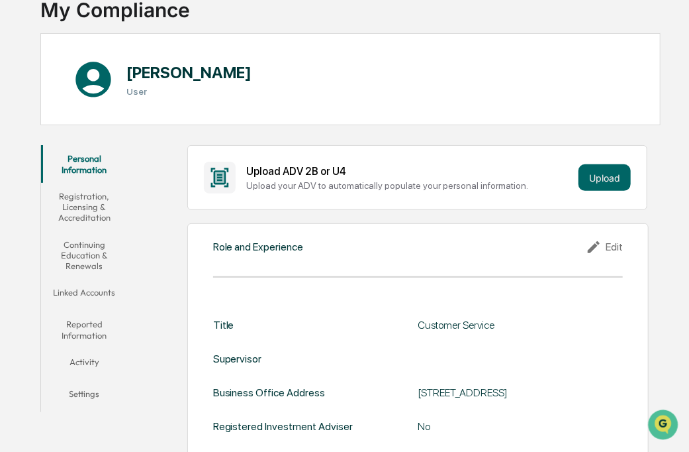
scroll to position [91, 0]
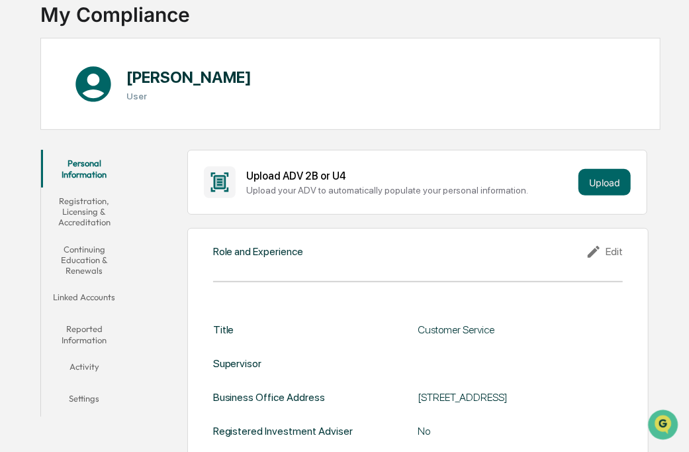
click at [91, 208] on button "Registration, Licensing & Accreditation" at bounding box center [84, 211] width 86 height 48
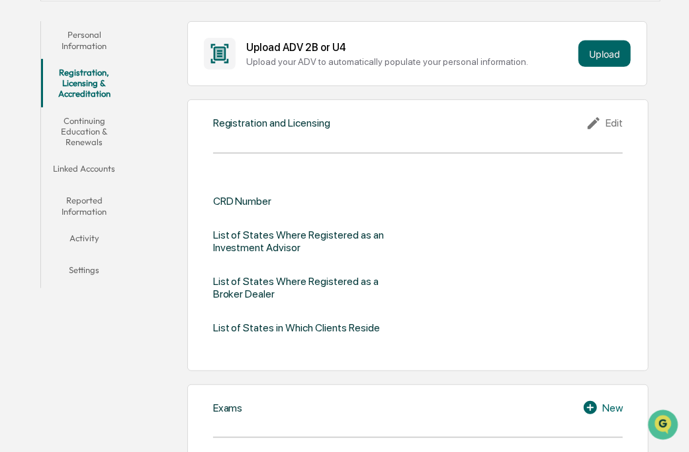
scroll to position [221, 0]
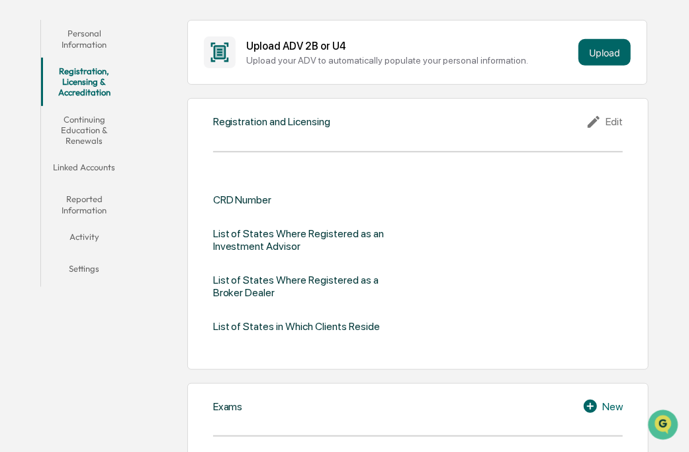
click at [81, 127] on button "Continuing Education & Renewals" at bounding box center [84, 130] width 86 height 48
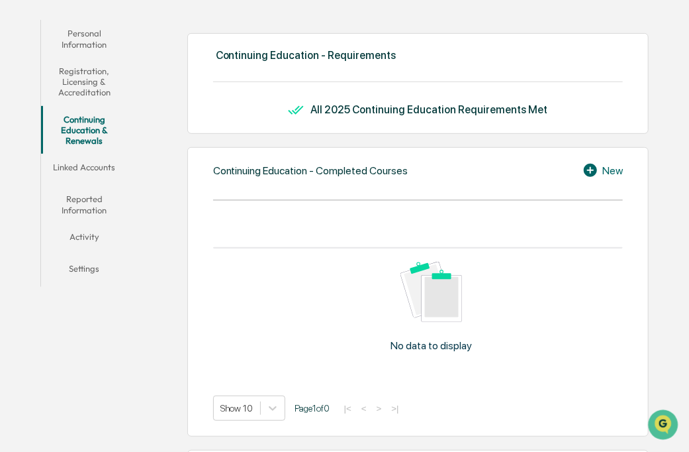
click at [71, 168] on button "Linked Accounts" at bounding box center [84, 170] width 86 height 32
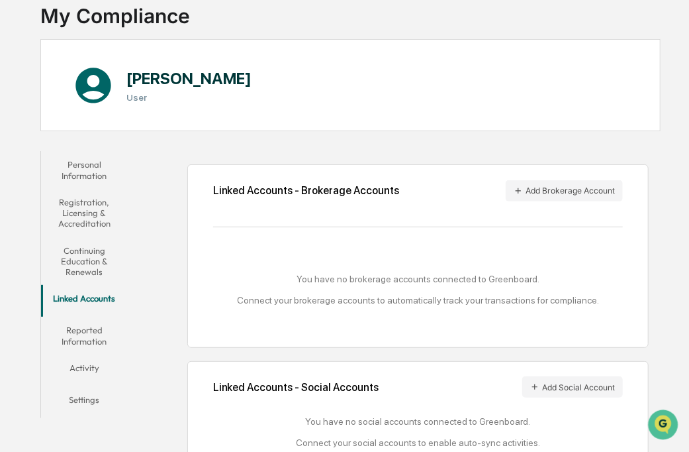
scroll to position [123, 0]
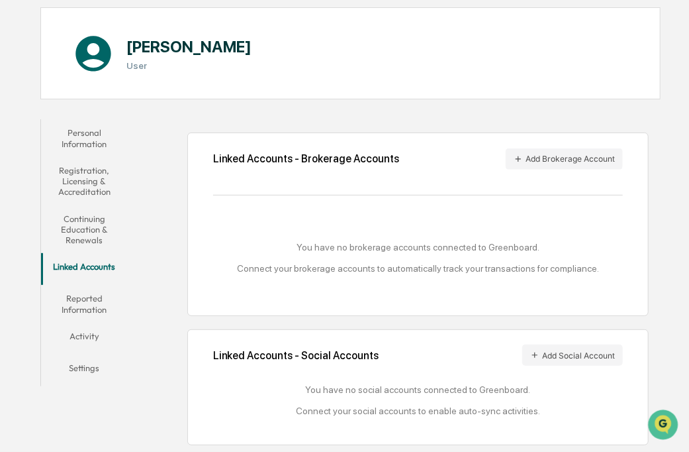
click at [74, 303] on button "Reported Information" at bounding box center [84, 304] width 86 height 38
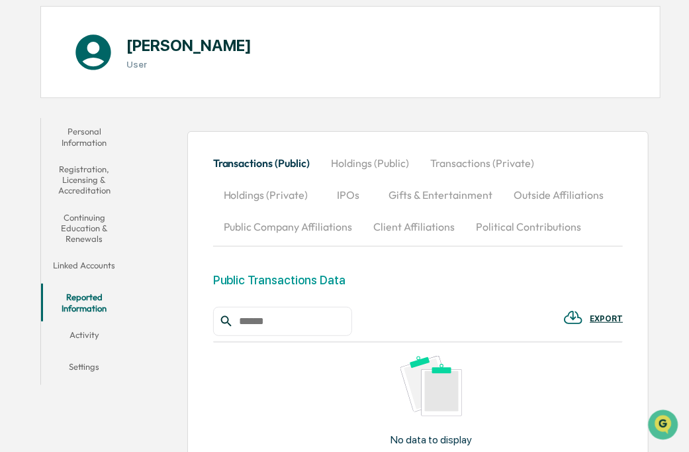
click at [79, 334] on button "Activity" at bounding box center [84, 337] width 86 height 32
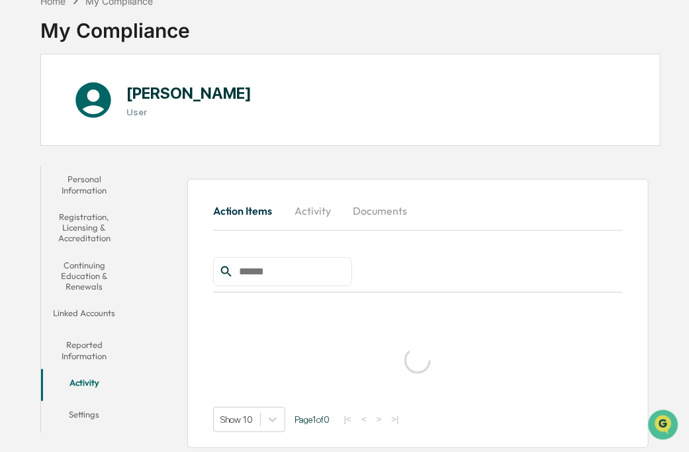
scroll to position [62, 0]
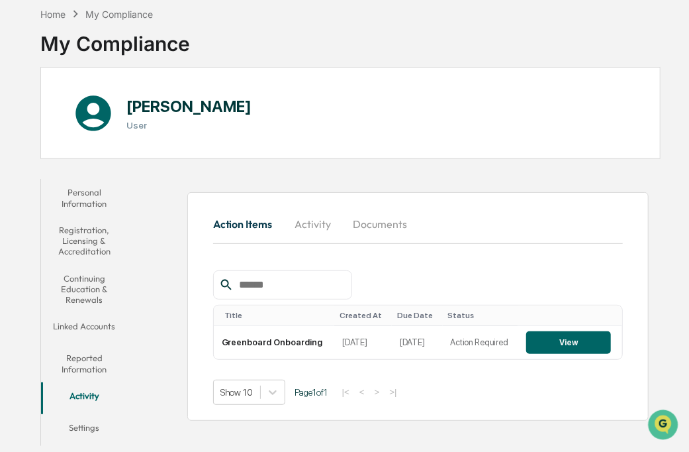
click at [91, 423] on button "Settings" at bounding box center [84, 430] width 86 height 32
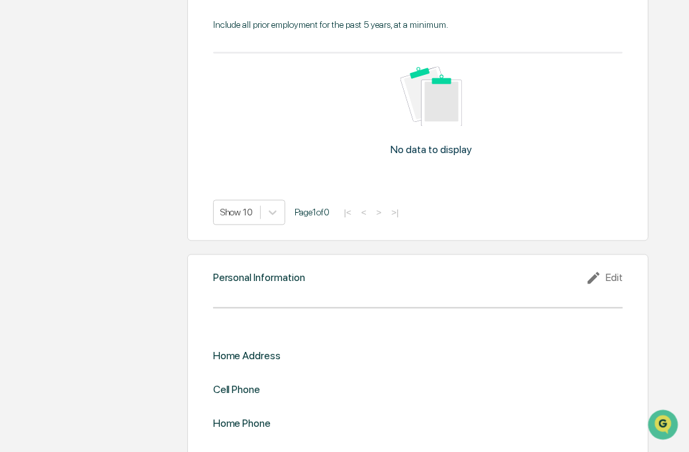
scroll to position [1023, 0]
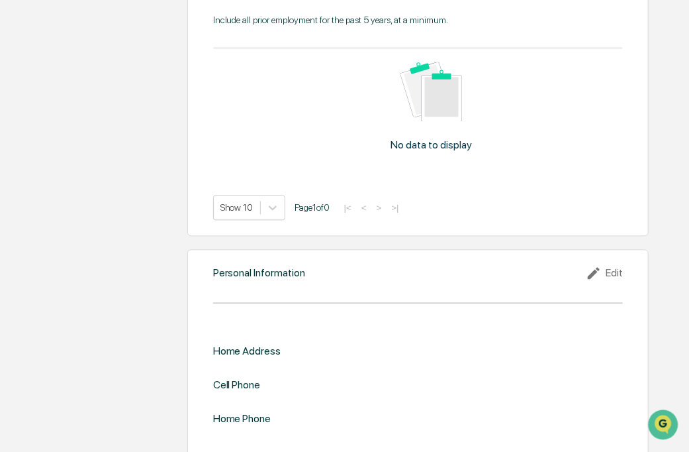
click at [609, 266] on div "Edit" at bounding box center [604, 274] width 37 height 16
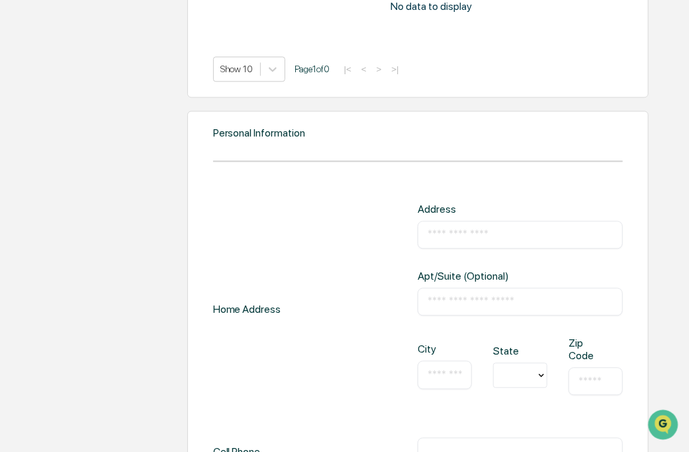
scroll to position [1165, 0]
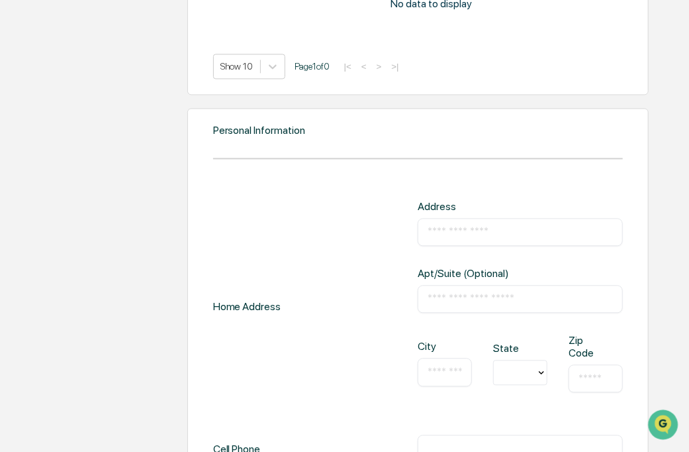
click at [470, 225] on input "text" at bounding box center [520, 231] width 185 height 13
type input "**********"
click at [444, 365] on input "text" at bounding box center [445, 371] width 34 height 13
type input "********"
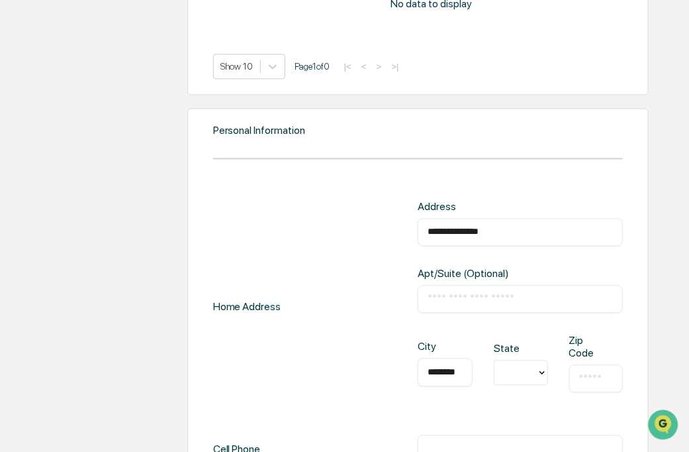
scroll to position [0, 0]
type input "**"
type input "*****"
click at [319, 375] on div "**********" at bounding box center [418, 306] width 411 height 213
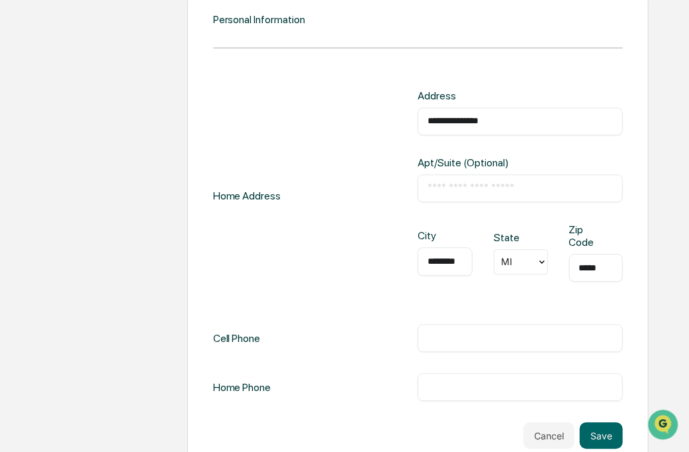
click at [467, 331] on input "text" at bounding box center [520, 337] width 185 height 13
type input "**********"
click at [444, 380] on input "text" at bounding box center [520, 386] width 185 height 13
click at [605, 422] on button "Save" at bounding box center [601, 435] width 43 height 26
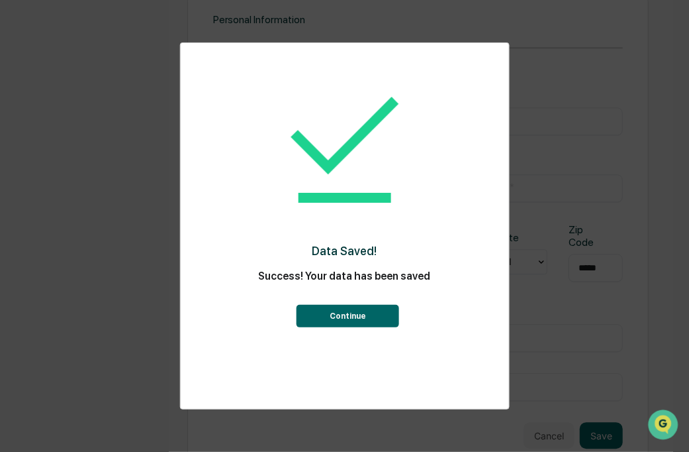
click at [342, 324] on button "Continue" at bounding box center [348, 316] width 103 height 23
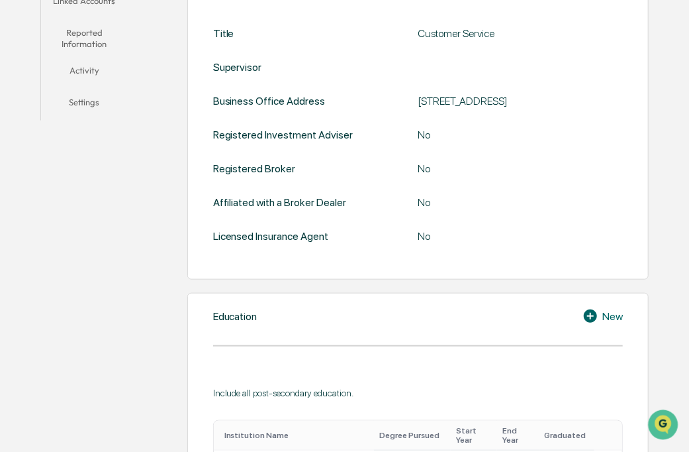
scroll to position [388, 0]
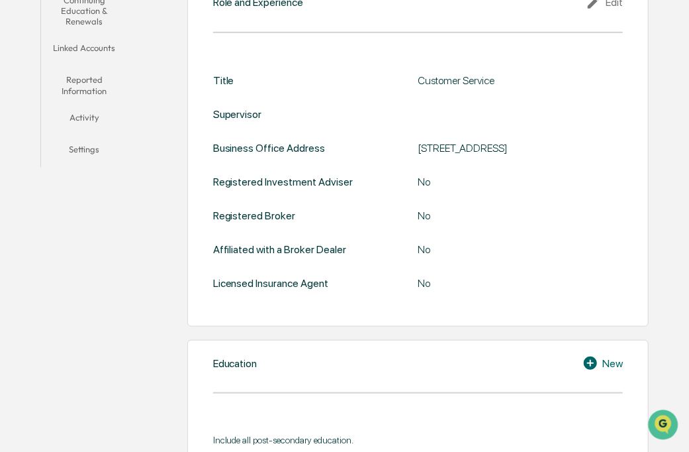
click at [79, 113] on button "Activity" at bounding box center [84, 120] width 86 height 32
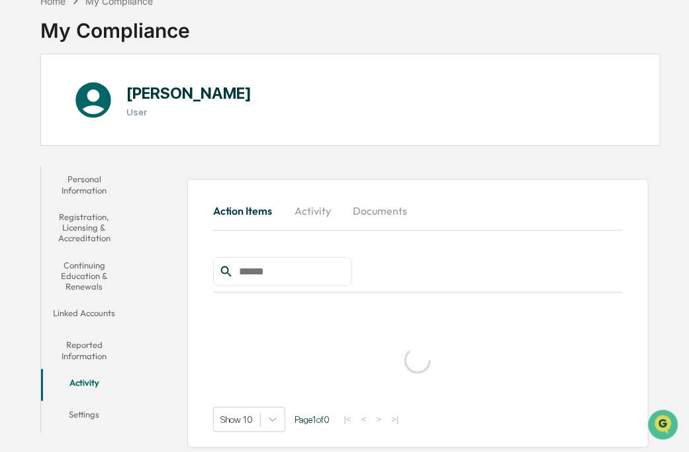
scroll to position [62, 0]
